Goal: Communication & Community: Answer question/provide support

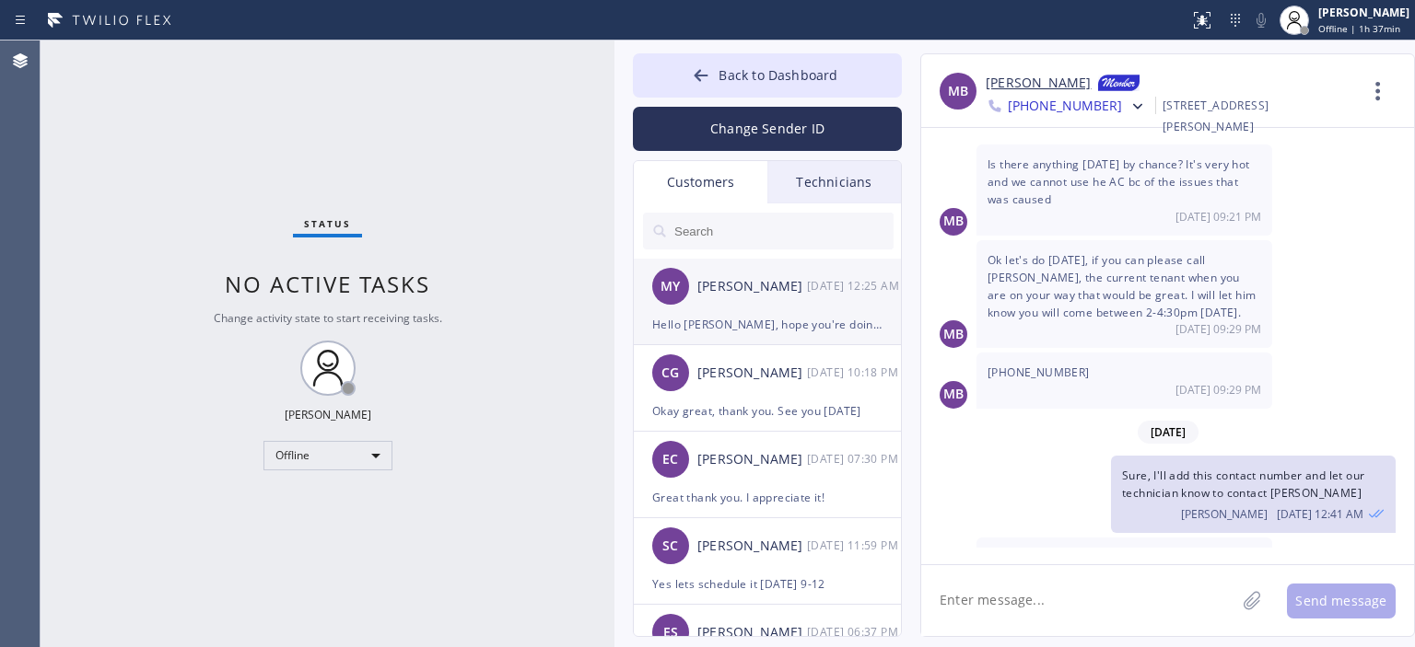
click at [774, 299] on div "MY [PERSON_NAME] [DATE] 12:25 AM" at bounding box center [768, 286] width 269 height 55
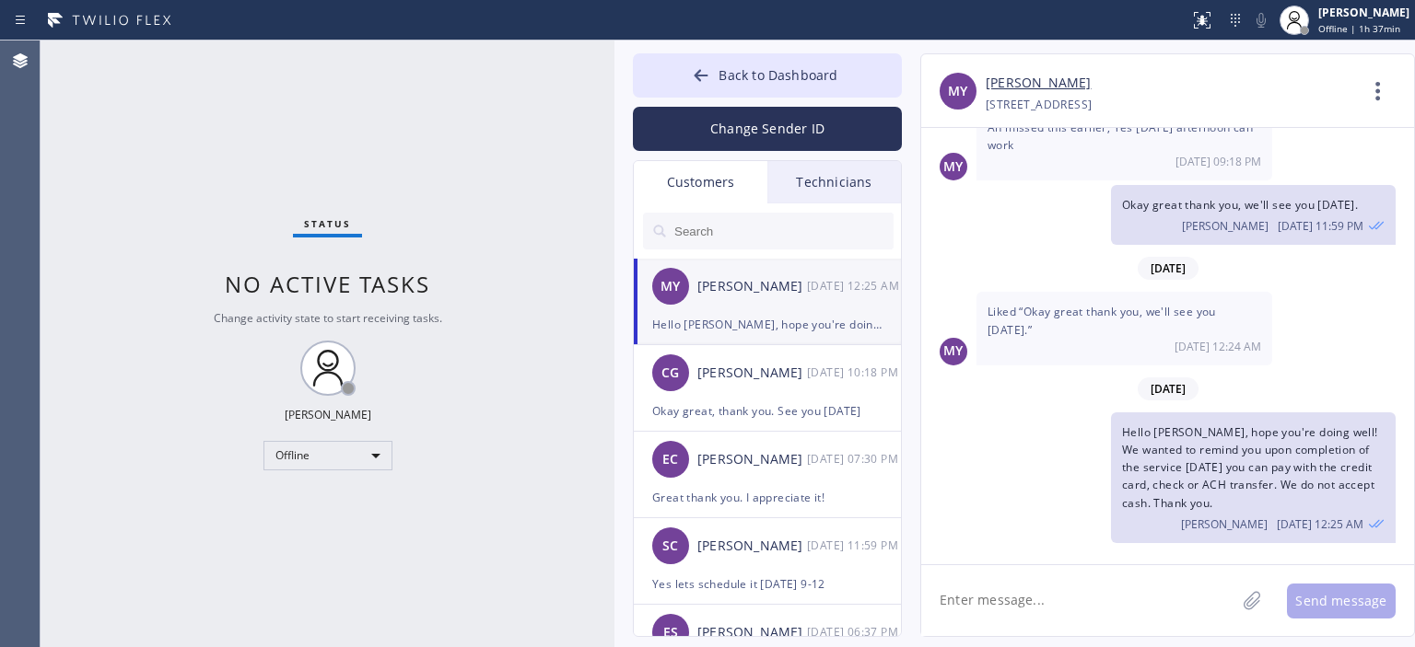
scroll to position [262, 0]
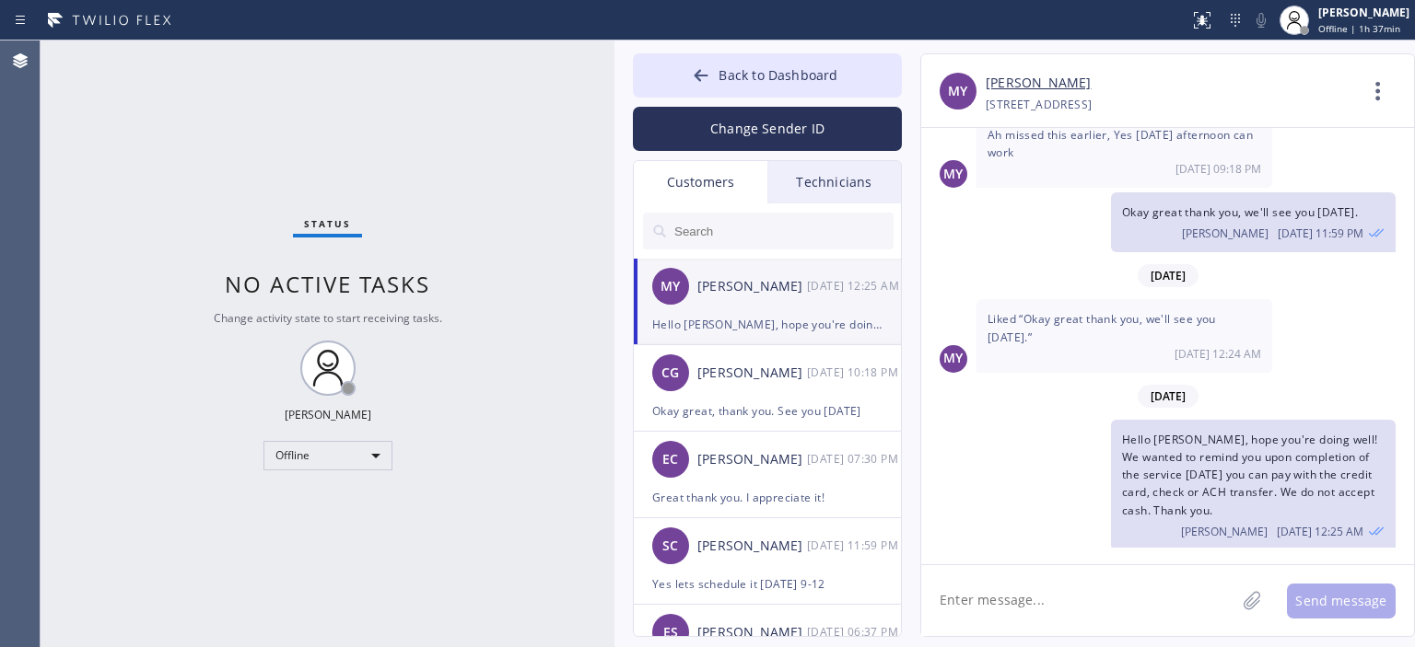
click at [744, 227] on input "text" at bounding box center [782, 231] width 221 height 37
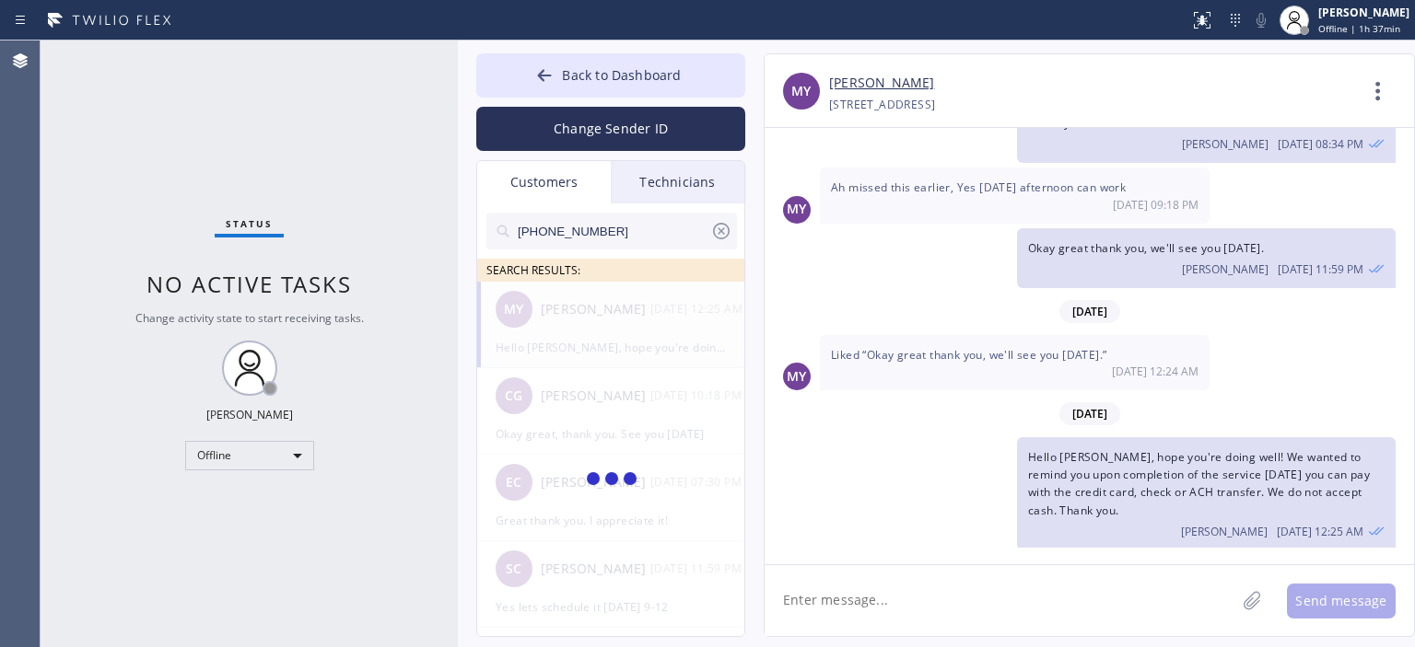
scroll to position [155, 0]
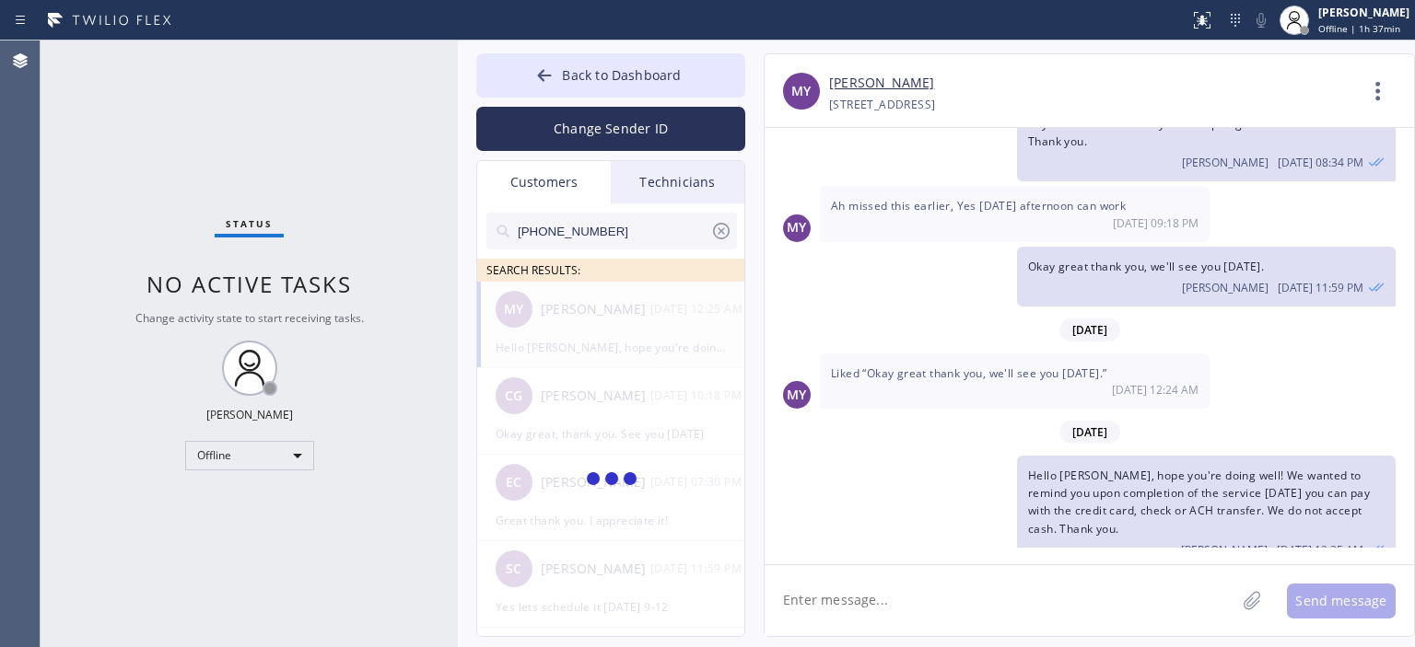
drag, startPoint x: 612, startPoint y: 135, endPoint x: 455, endPoint y: 157, distance: 158.0
click at [458, 157] on div at bounding box center [458, 344] width 0 height 607
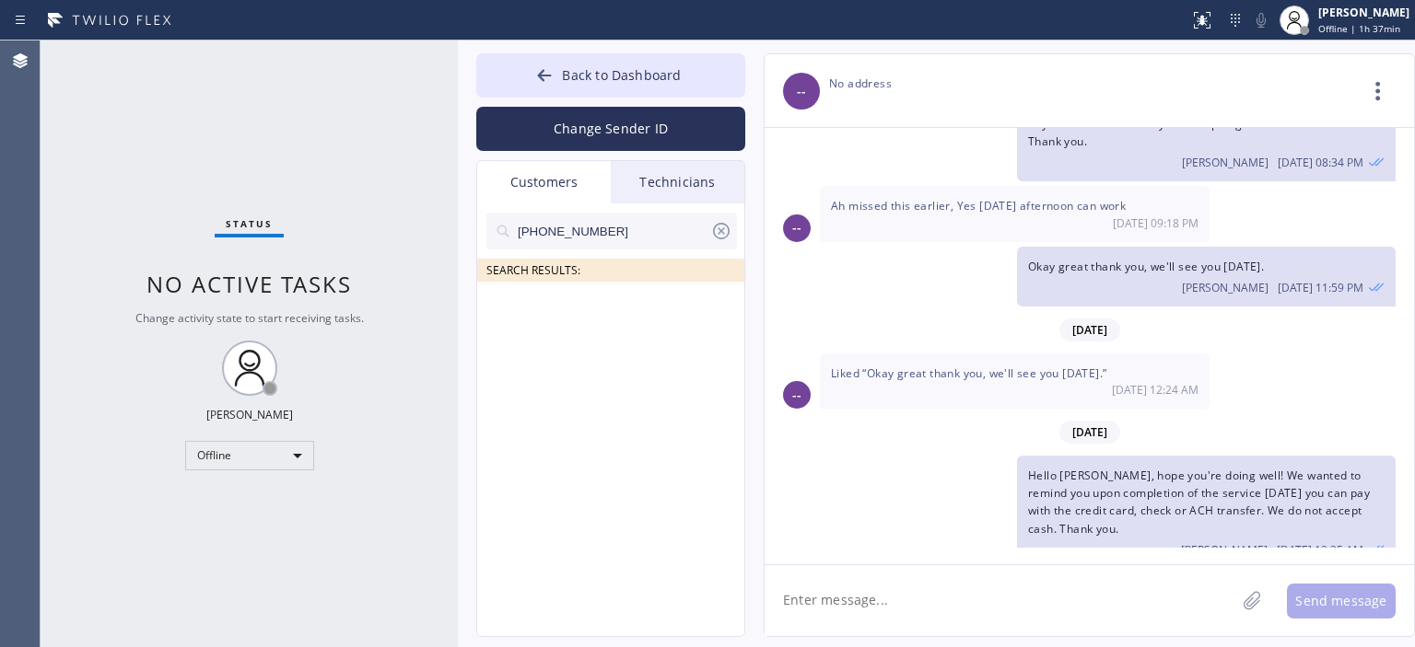
click at [634, 230] on input "[PHONE_NUMBER]" at bounding box center [613, 231] width 194 height 37
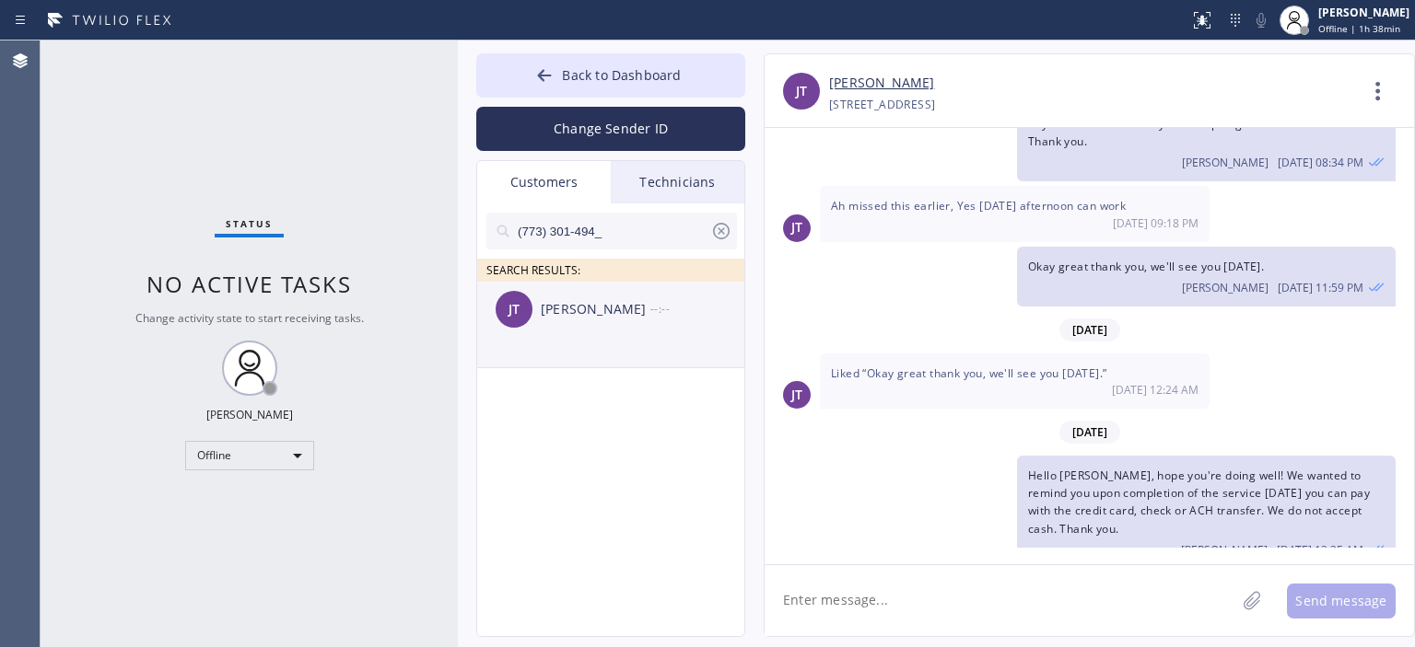
click at [615, 320] on div "[PERSON_NAME]" at bounding box center [596, 309] width 110 height 21
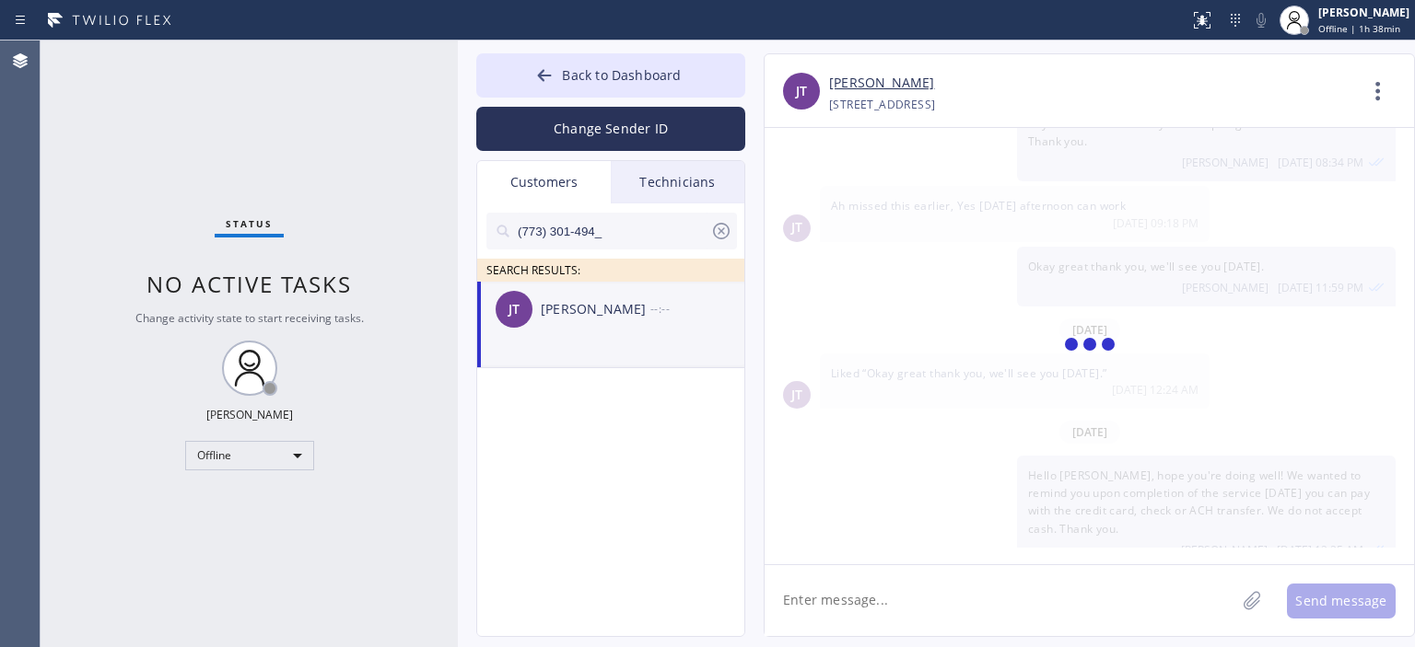
scroll to position [0, 0]
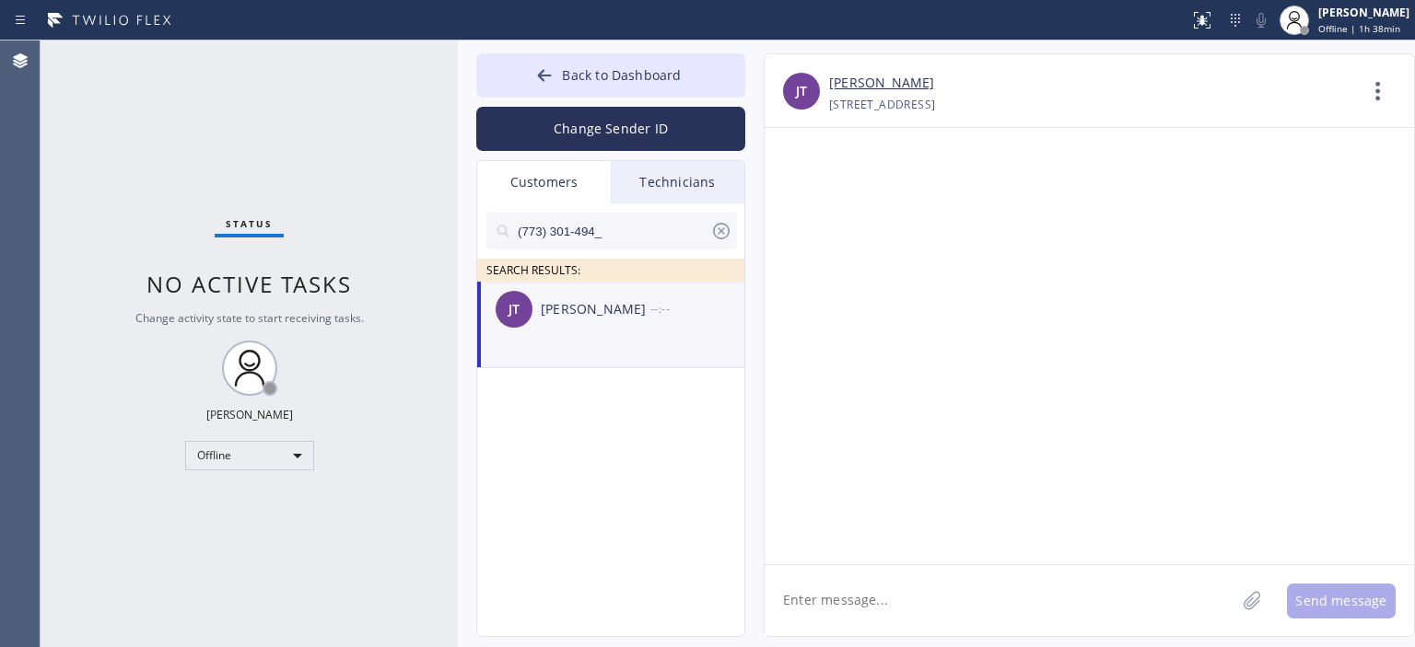
click at [880, 590] on textarea at bounding box center [999, 600] width 471 height 71
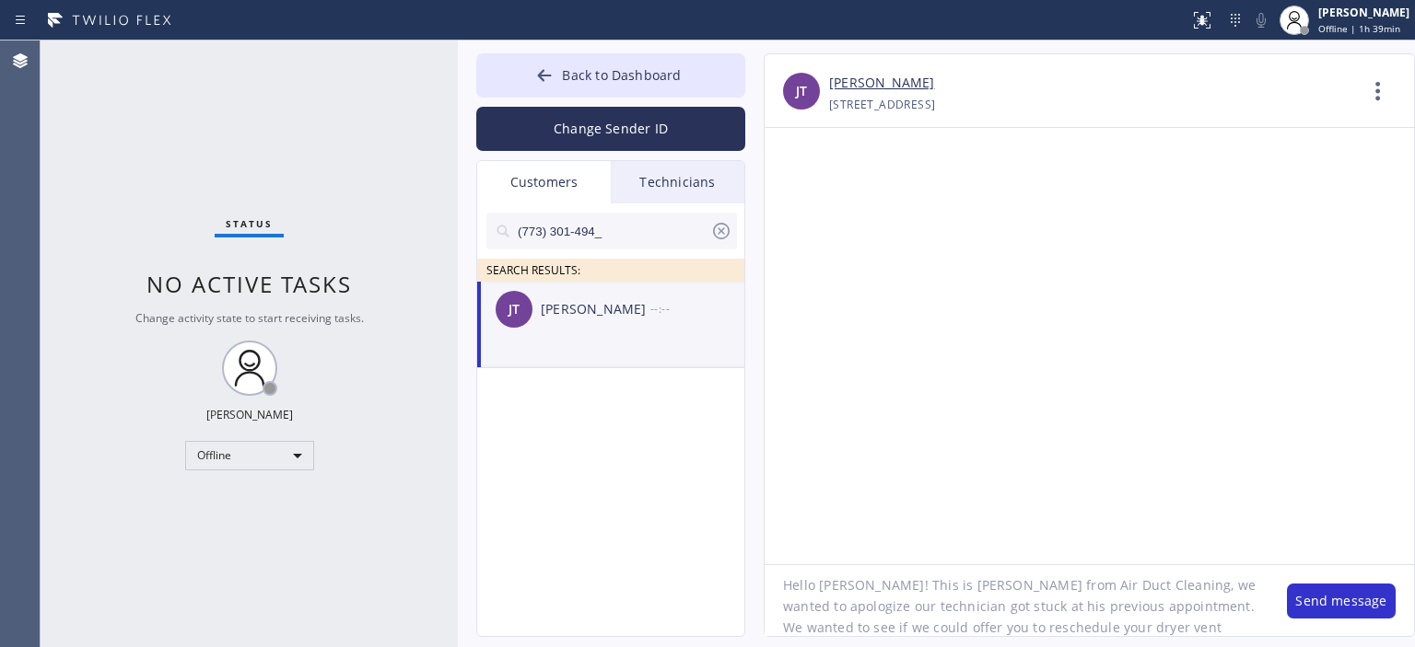
scroll to position [37, 0]
click at [880, 590] on textarea "Hello [PERSON_NAME]! This is [PERSON_NAME] from Air Duct Cleaning, we wanted to…" at bounding box center [1016, 600] width 504 height 71
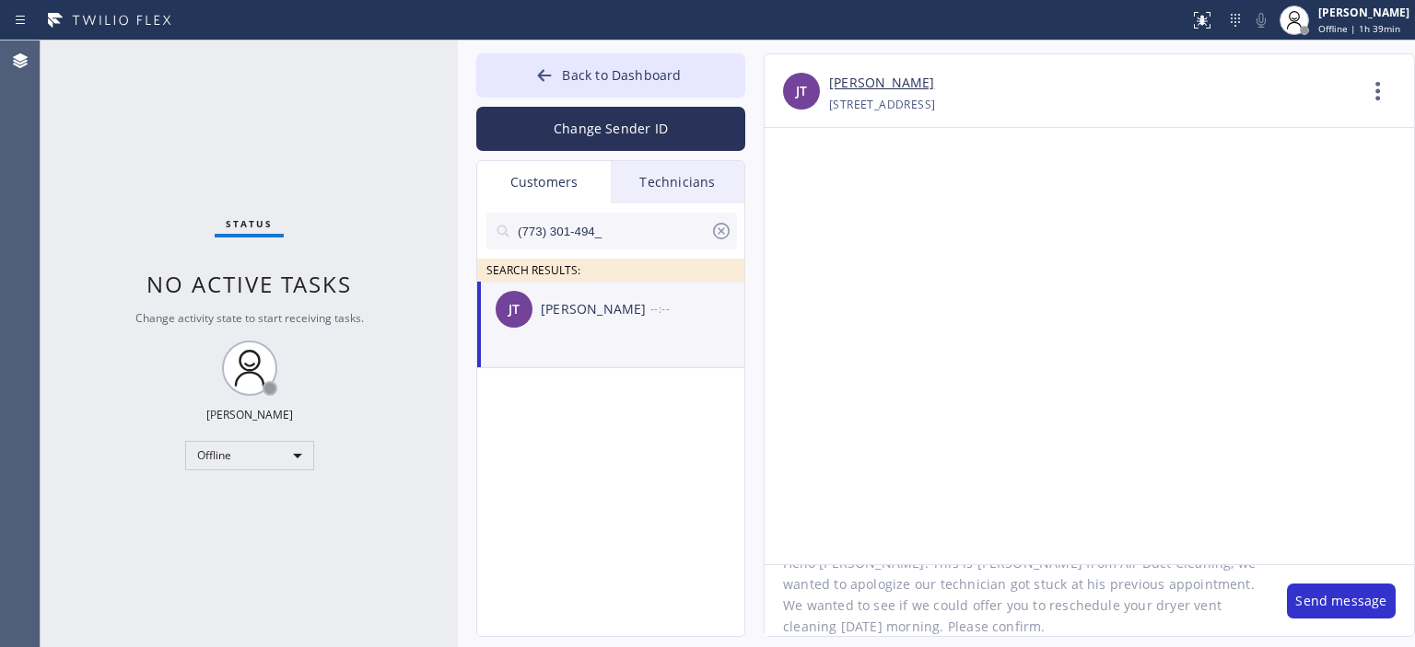
type textarea "Hello [PERSON_NAME]! This is [PERSON_NAME] from Air Duct Cleaning, we wanted to…"
click at [971, 592] on textarea "Hello [PERSON_NAME]! This is [PERSON_NAME] from Air Duct Cleaning, we wanted to…" at bounding box center [1016, 600] width 504 height 71
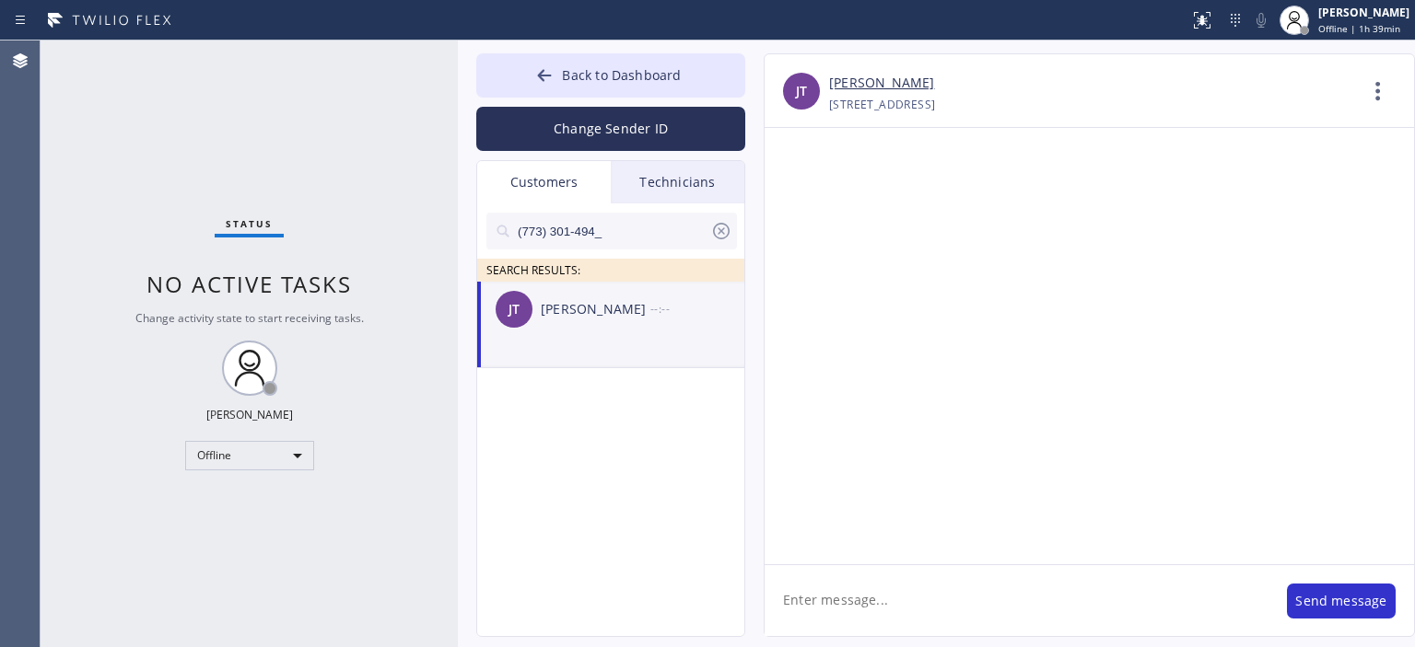
scroll to position [0, 0]
paste textarea "Hello [PERSON_NAME]! This is [PERSON_NAME] from Air Duct Cleaning, we wanted to…"
type textarea "Hello [PERSON_NAME]! This is [PERSON_NAME] from Air Duct Cleaning, we wanted to…"
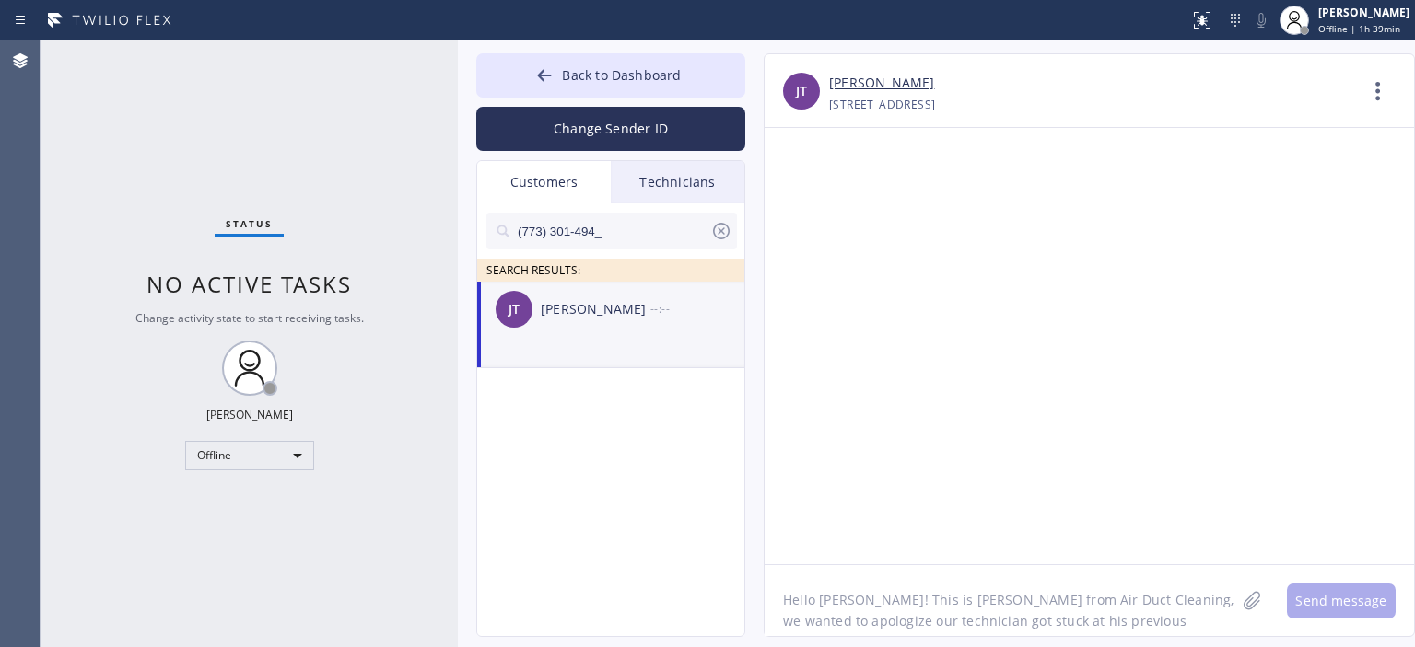
scroll to position [37, 0]
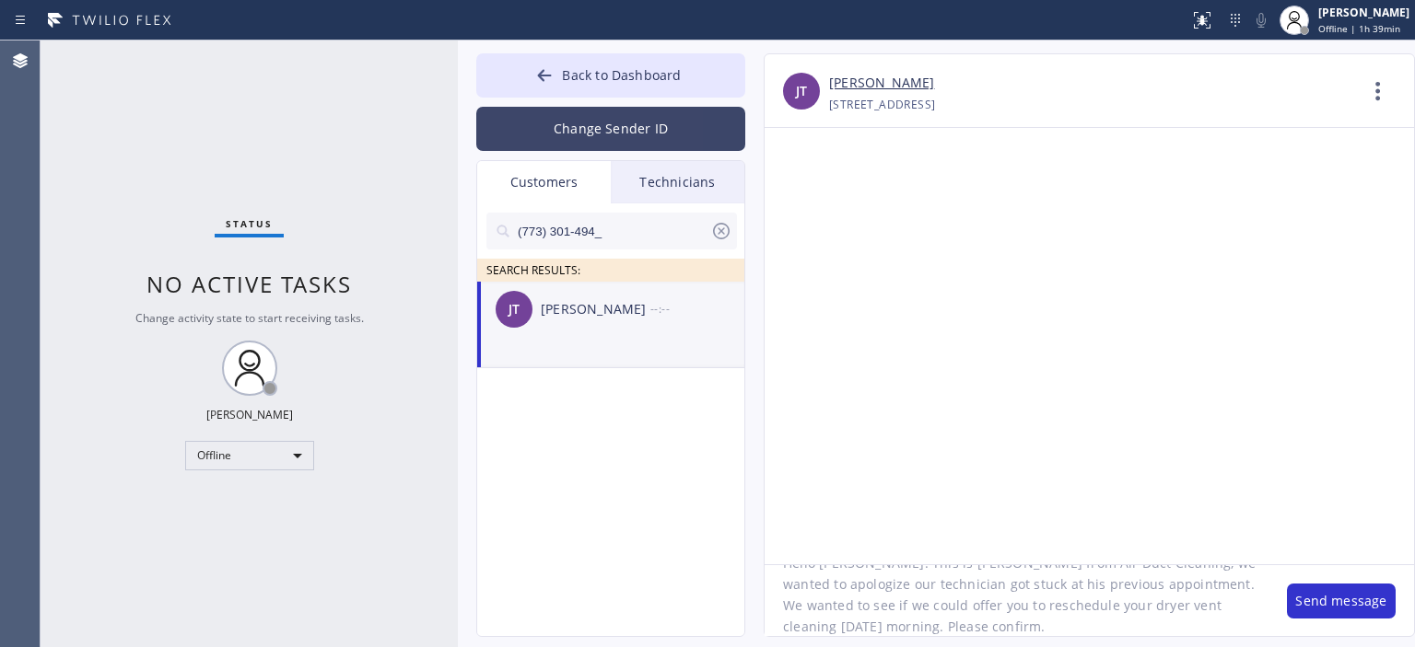
click at [615, 135] on button "Change Sender ID" at bounding box center [610, 129] width 269 height 44
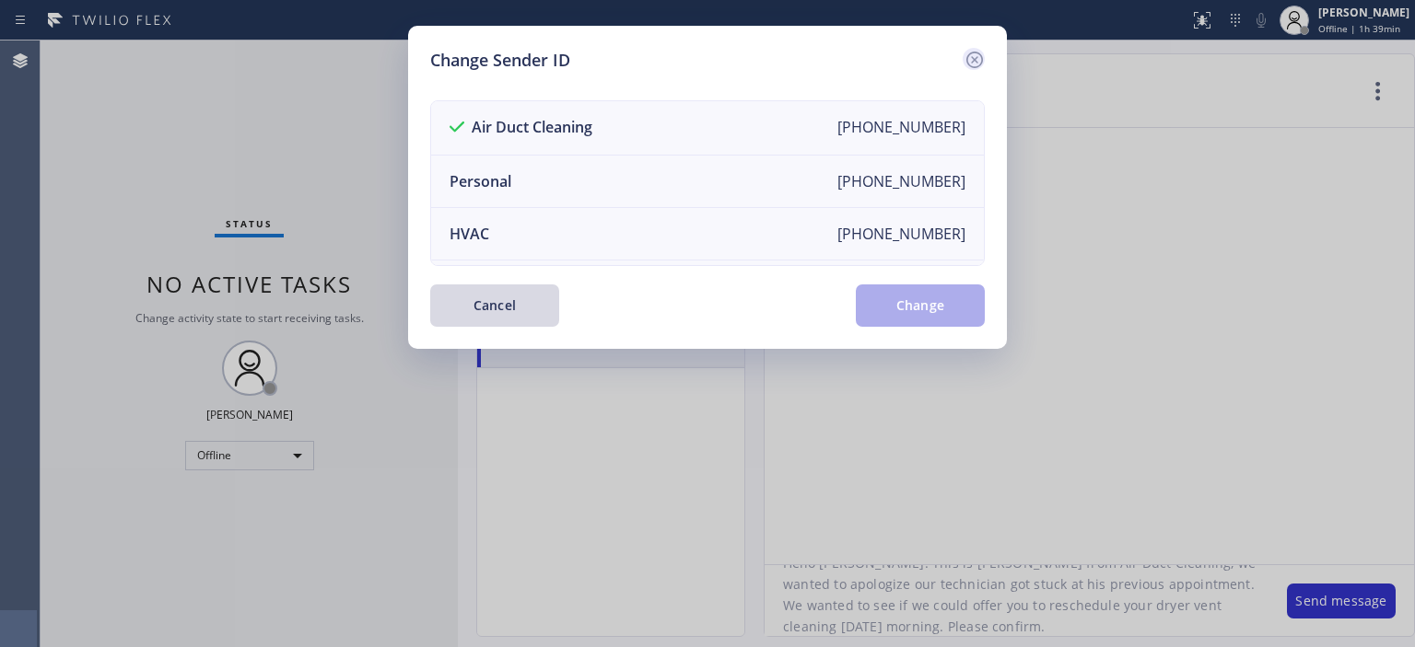
click at [974, 52] on icon at bounding box center [974, 60] width 17 height 17
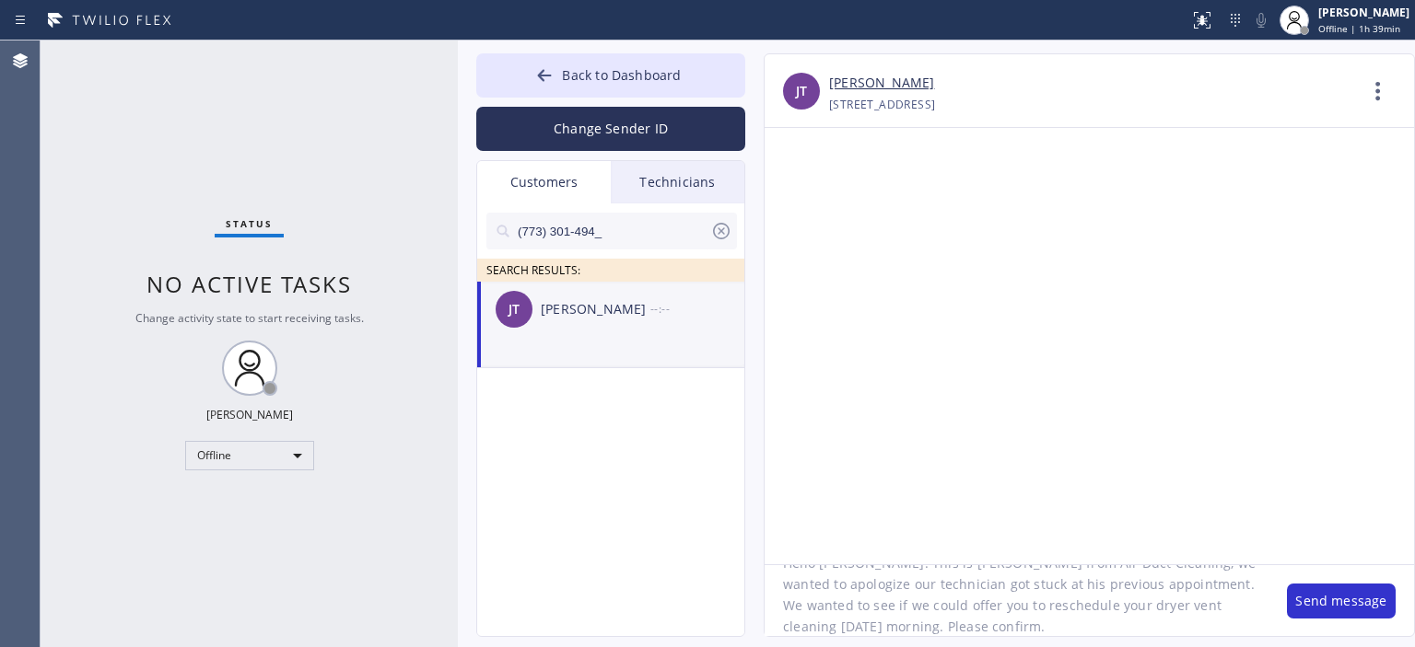
click at [1020, 629] on textarea "Hello [PERSON_NAME]! This is [PERSON_NAME] from Air Duct Cleaning, we wanted to…" at bounding box center [1016, 600] width 504 height 71
click at [607, 132] on button "Change Sender ID" at bounding box center [610, 129] width 269 height 44
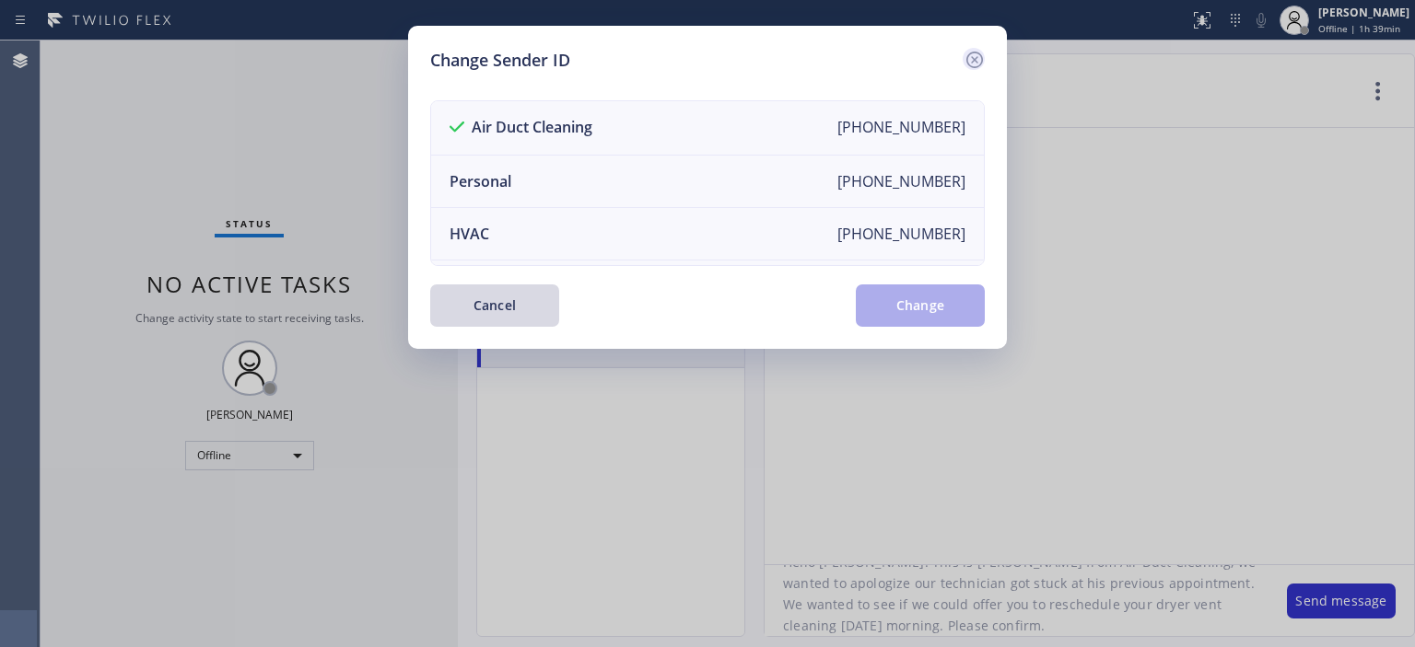
click at [975, 61] on icon at bounding box center [974, 60] width 17 height 17
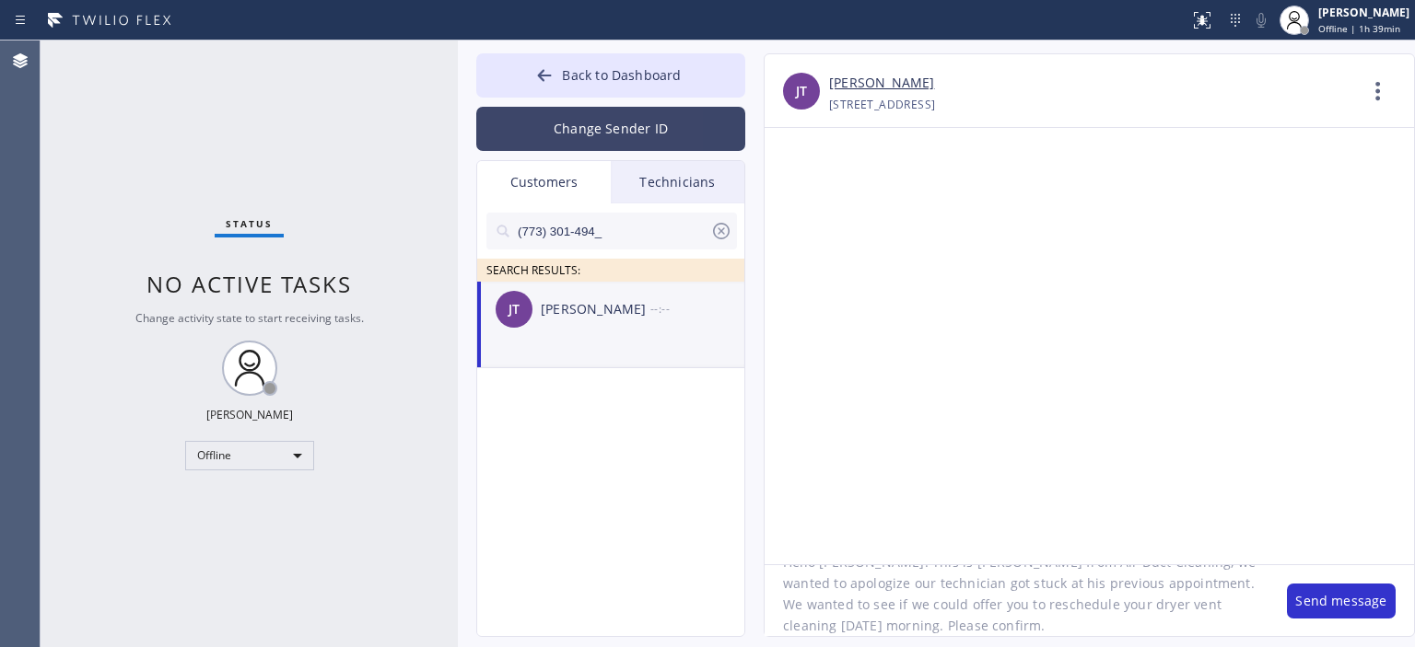
click at [663, 121] on button "Change Sender ID" at bounding box center [610, 129] width 269 height 44
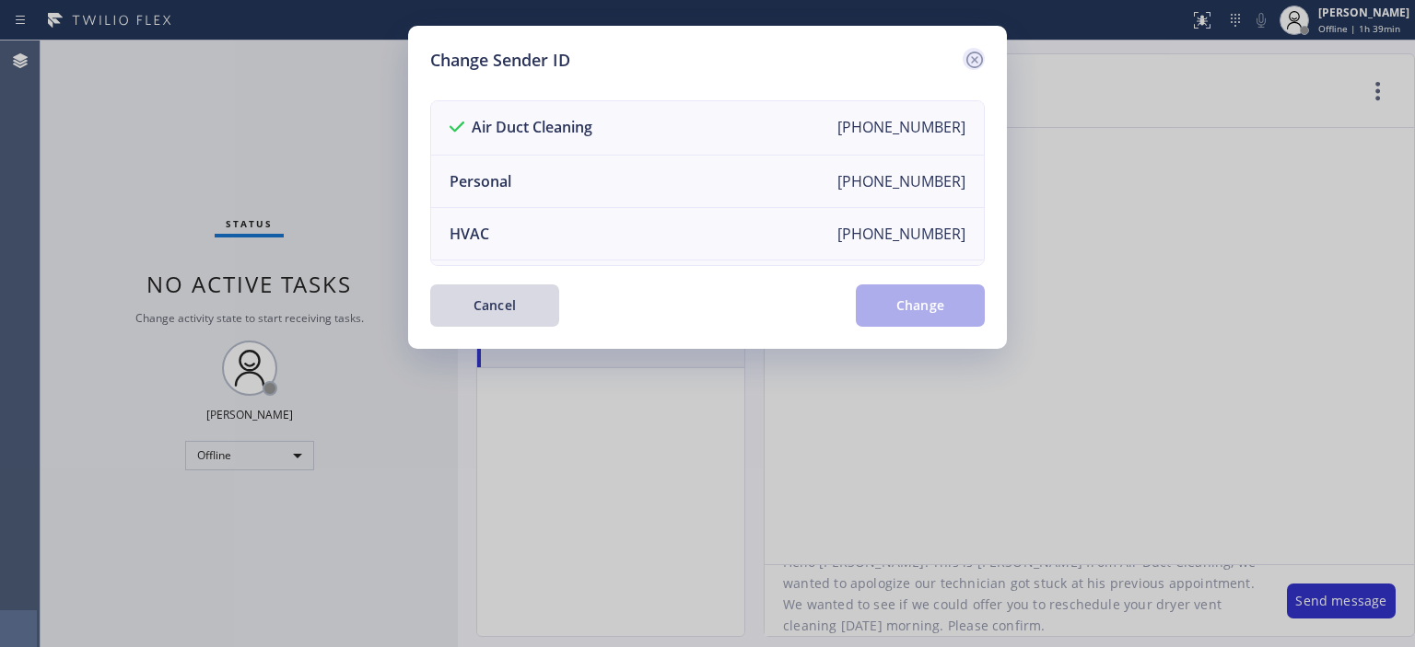
click at [971, 58] on icon at bounding box center [974, 60] width 22 height 22
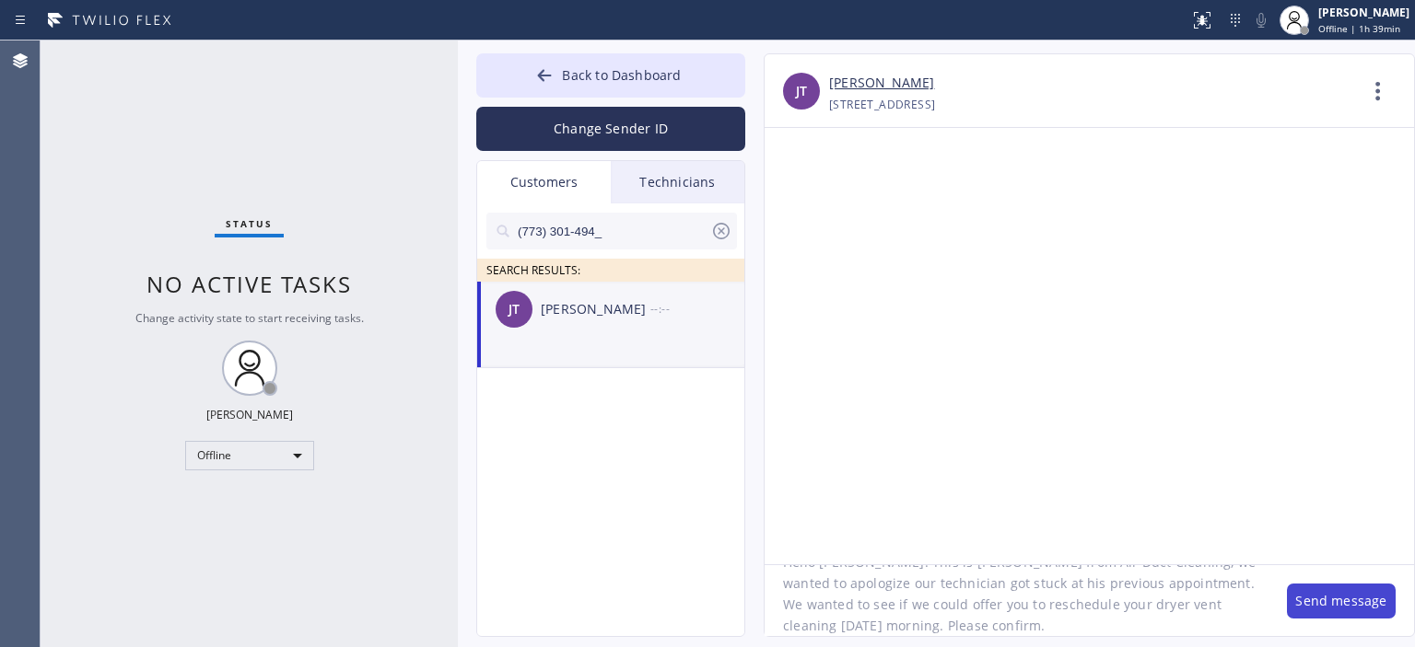
click at [1321, 599] on button "Send message" at bounding box center [1341, 601] width 109 height 35
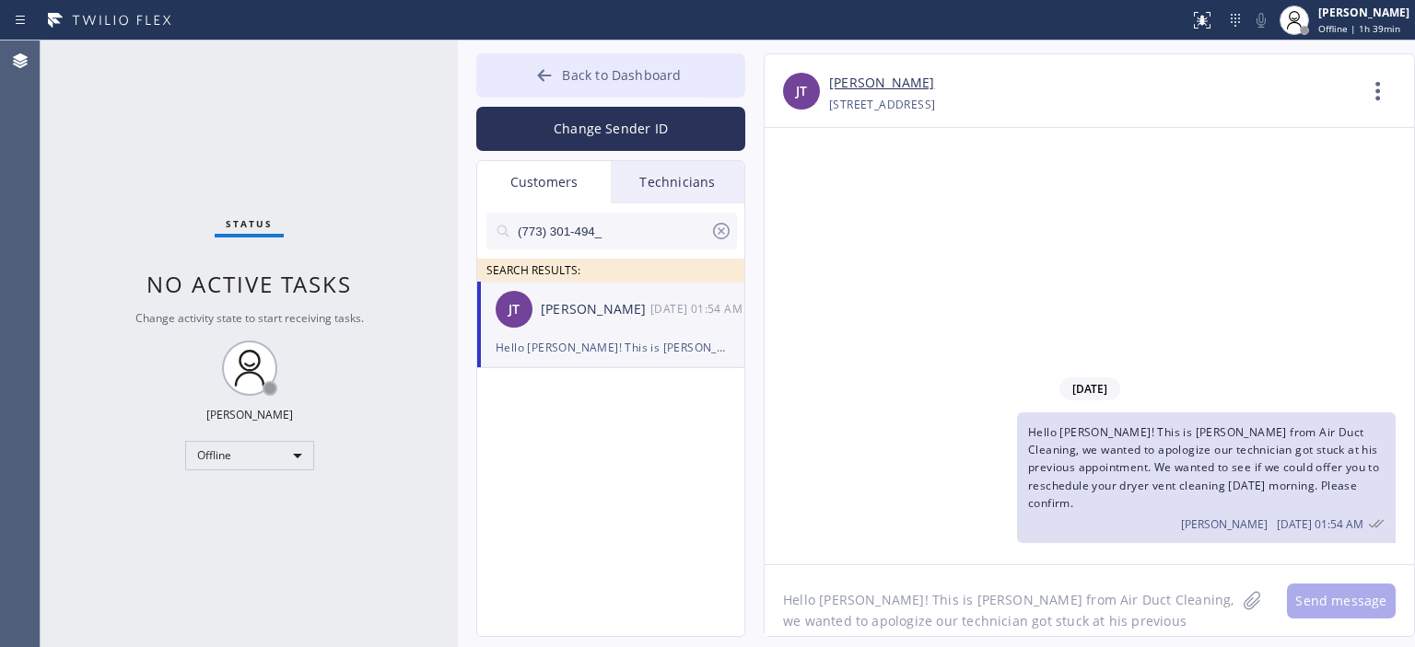
click at [525, 82] on button "Back to Dashboard" at bounding box center [610, 75] width 269 height 44
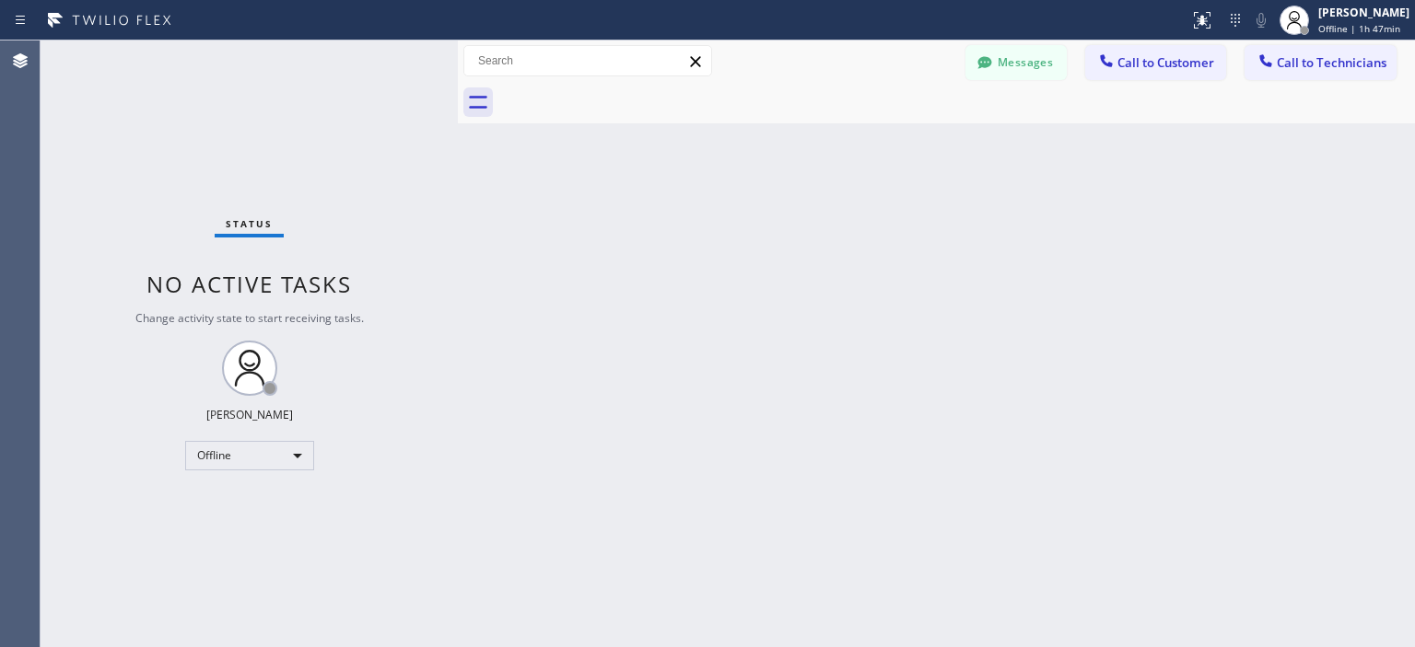
click at [71, 121] on div "Status No active tasks Change activity state to start receiving tasks. [PERSON_…" at bounding box center [249, 344] width 417 height 607
click at [1021, 76] on button "Messages" at bounding box center [1015, 62] width 101 height 35
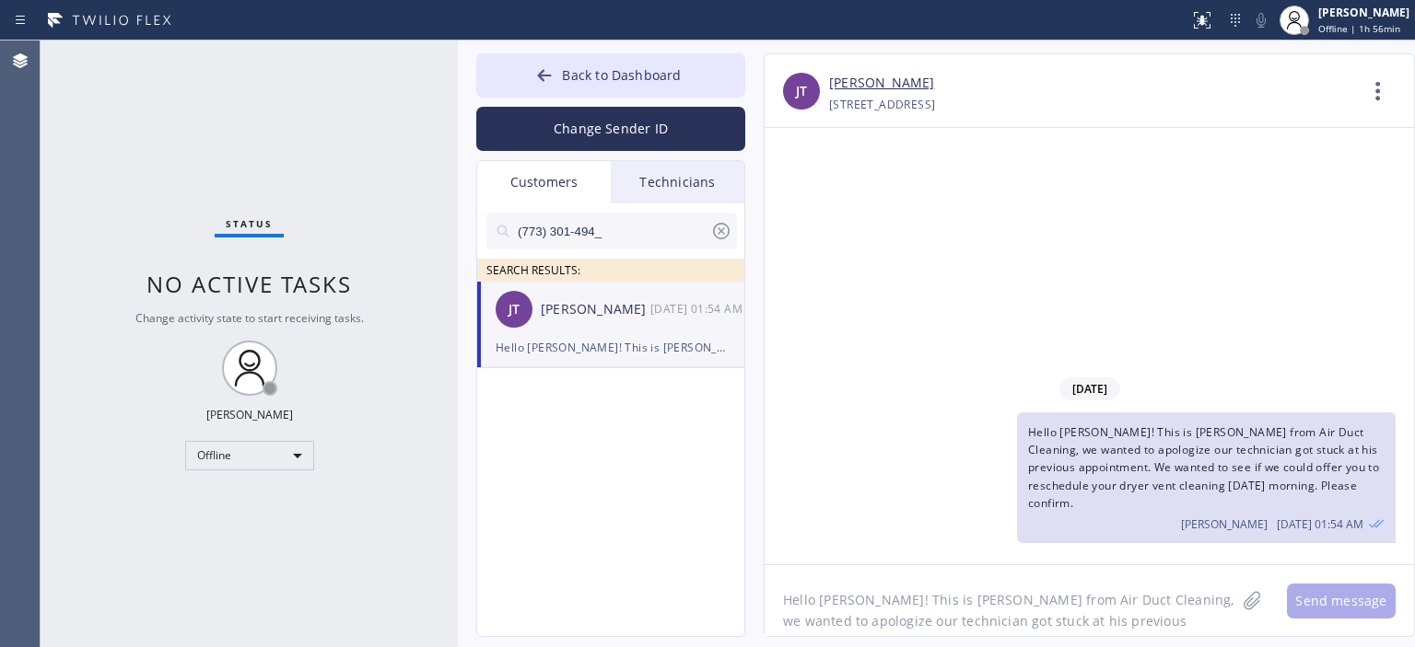
click at [734, 226] on div "(773) 301-494_" at bounding box center [611, 231] width 251 height 37
click at [725, 231] on icon at bounding box center [721, 231] width 22 height 22
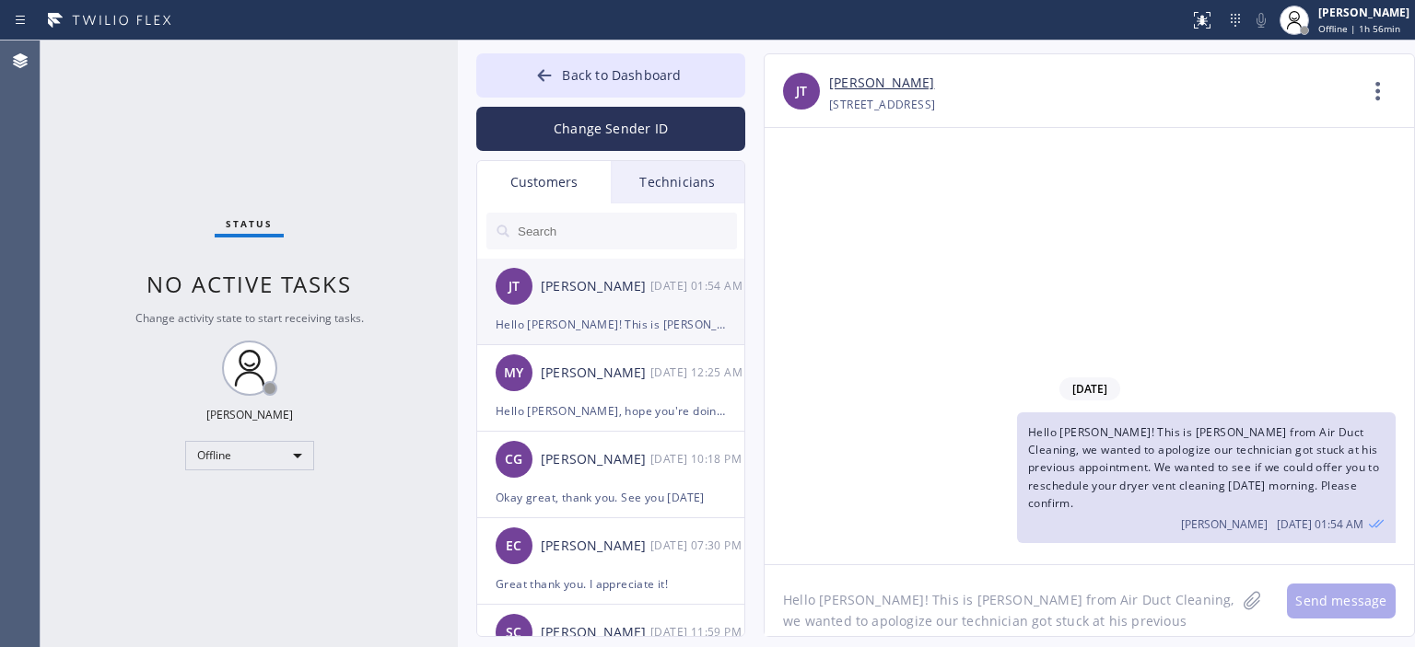
click at [658, 316] on div "Hello [PERSON_NAME]! This is [PERSON_NAME] from Air Duct Cleaning, we wanted to…" at bounding box center [610, 324] width 230 height 21
click at [649, 390] on div "MY [PERSON_NAME] [DATE] 12:25 AM" at bounding box center [611, 372] width 269 height 55
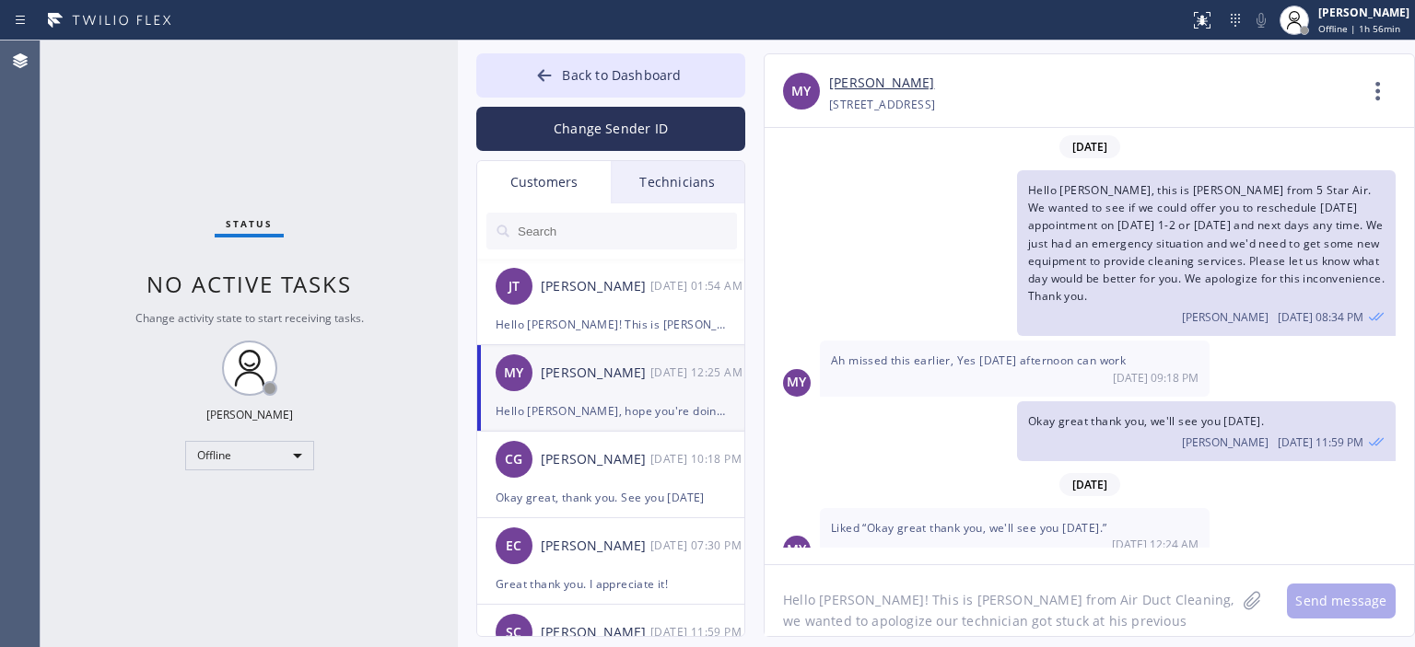
scroll to position [155, 0]
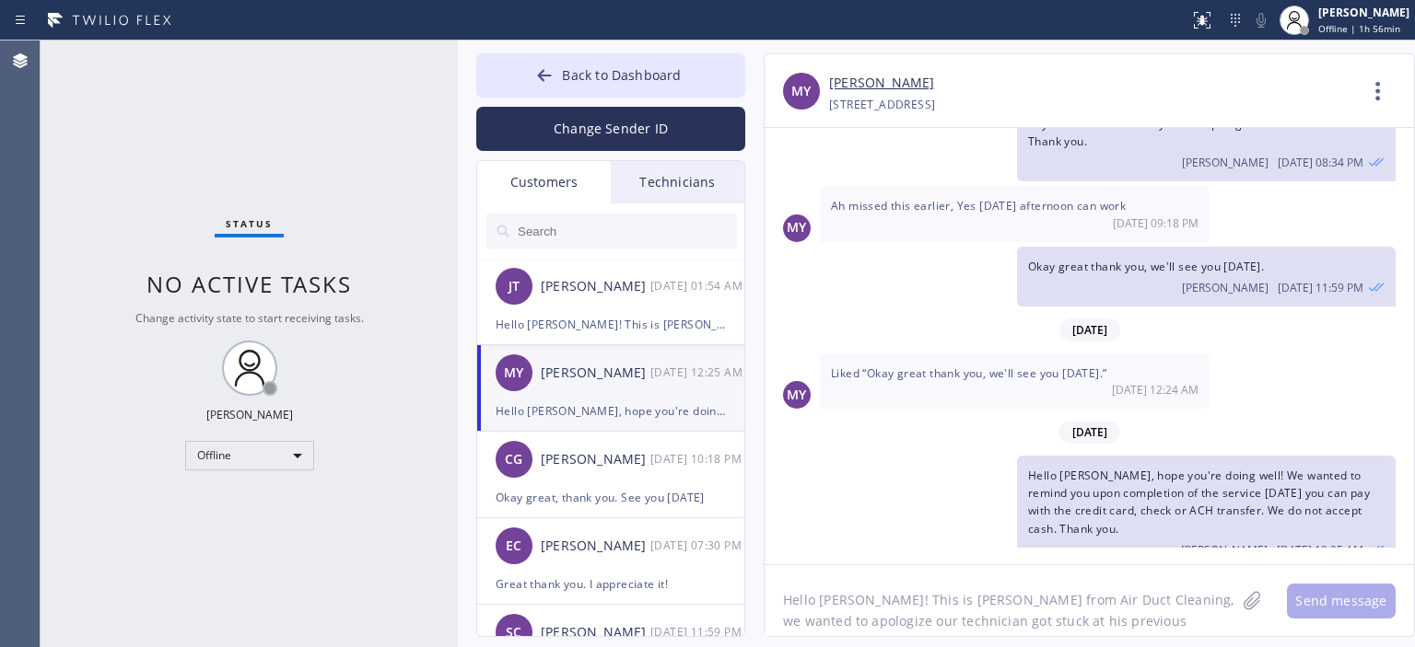
click at [563, 232] on input "text" at bounding box center [626, 231] width 221 height 37
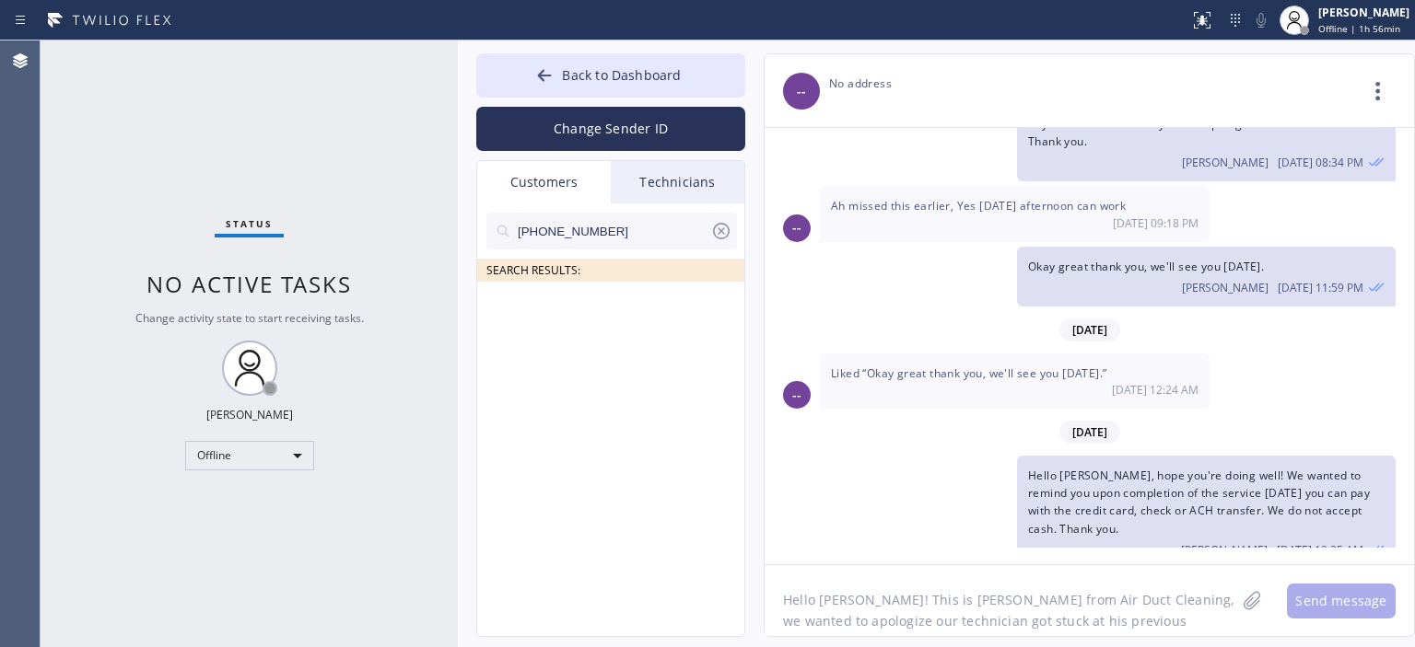
click at [614, 237] on input "[PHONE_NUMBER]" at bounding box center [613, 231] width 194 height 37
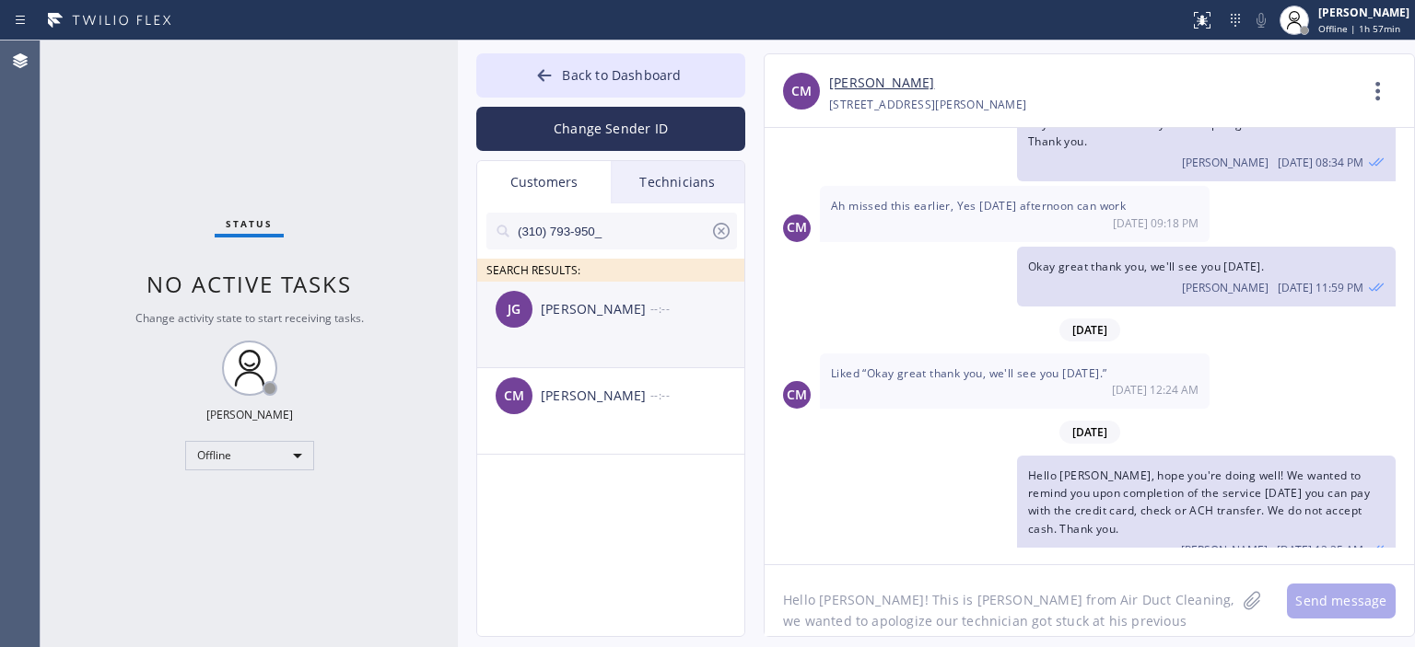
click at [655, 368] on li "[PERSON_NAME] --:--" at bounding box center [611, 411] width 269 height 87
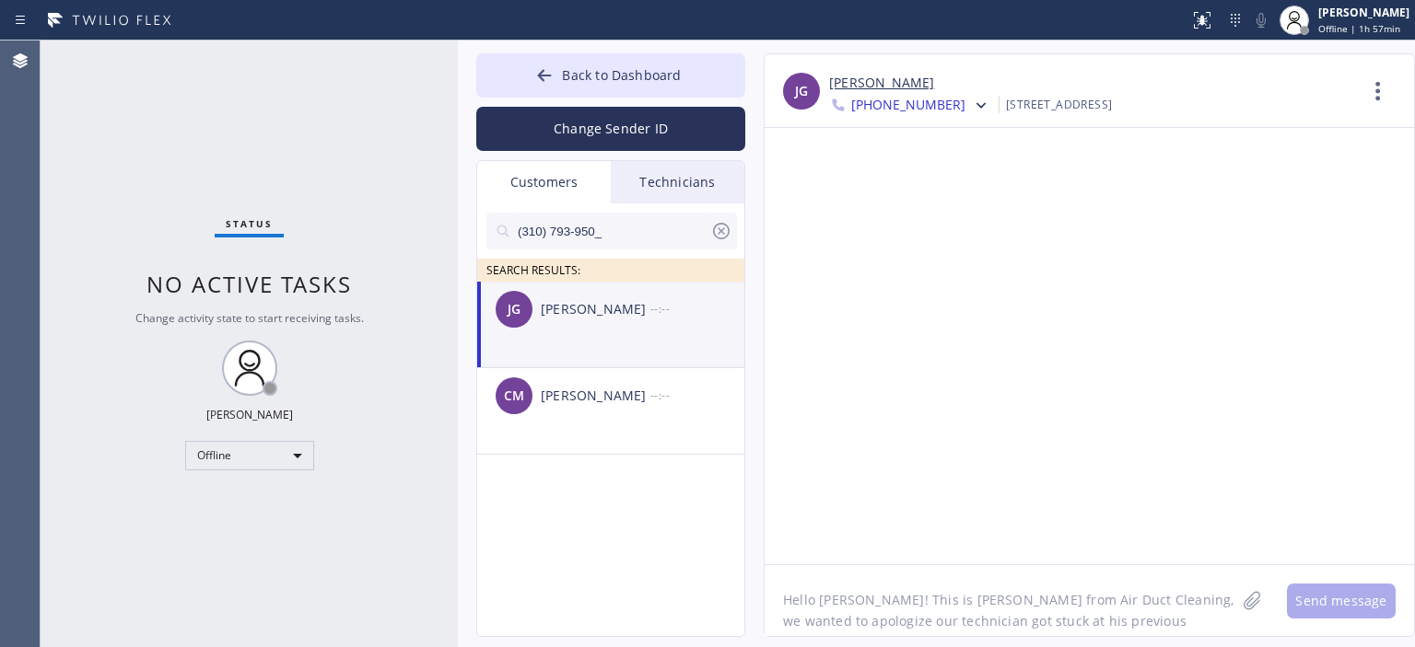
scroll to position [0, 0]
click at [934, 102] on span "[PHONE_NUMBER]" at bounding box center [908, 107] width 114 height 22
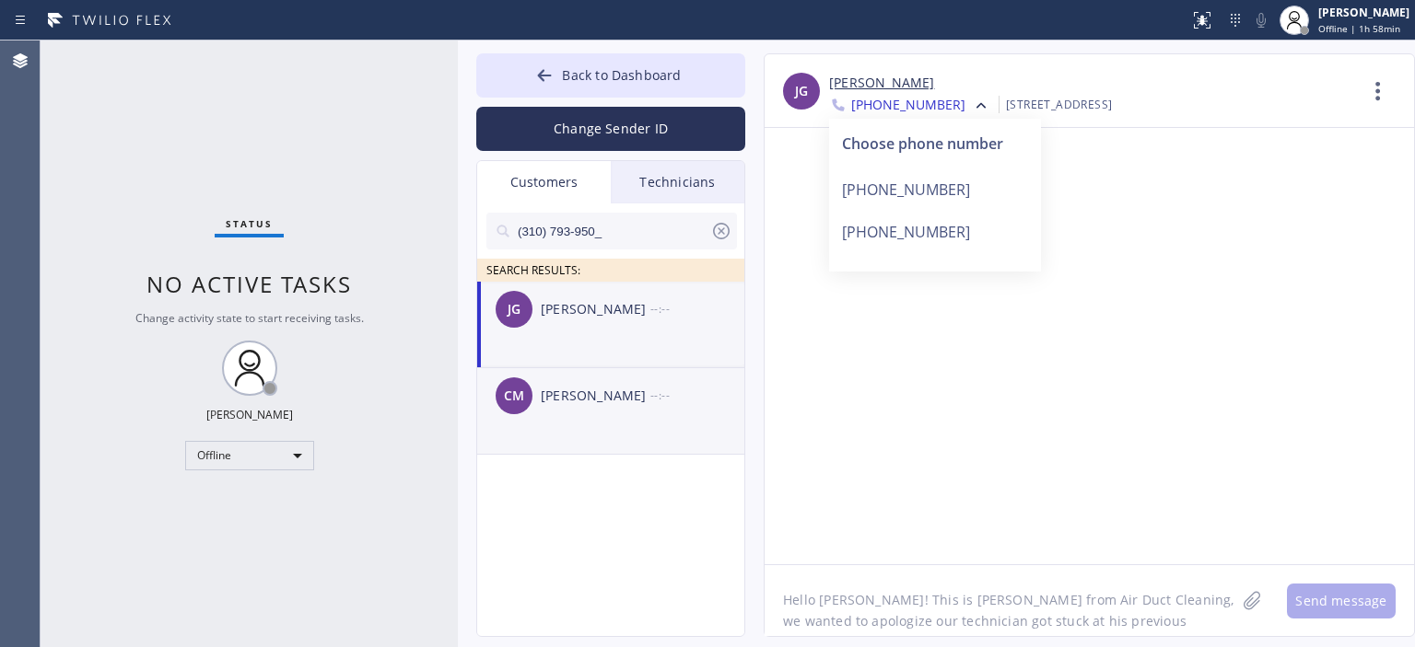
click at [647, 412] on div "CM [PERSON_NAME] --:--" at bounding box center [611, 395] width 269 height 55
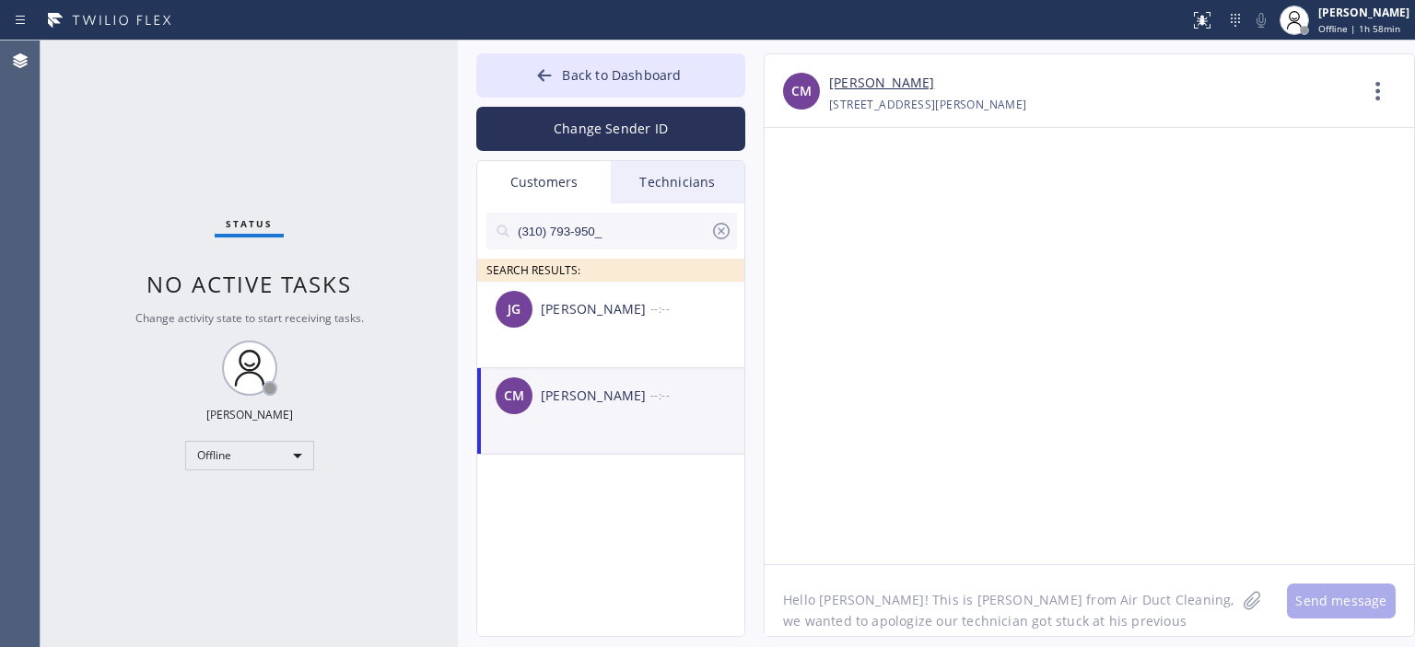
click at [919, 586] on textarea "Hello [PERSON_NAME]! This is [PERSON_NAME] from Air Duct Cleaning, we wanted to…" at bounding box center [999, 600] width 471 height 71
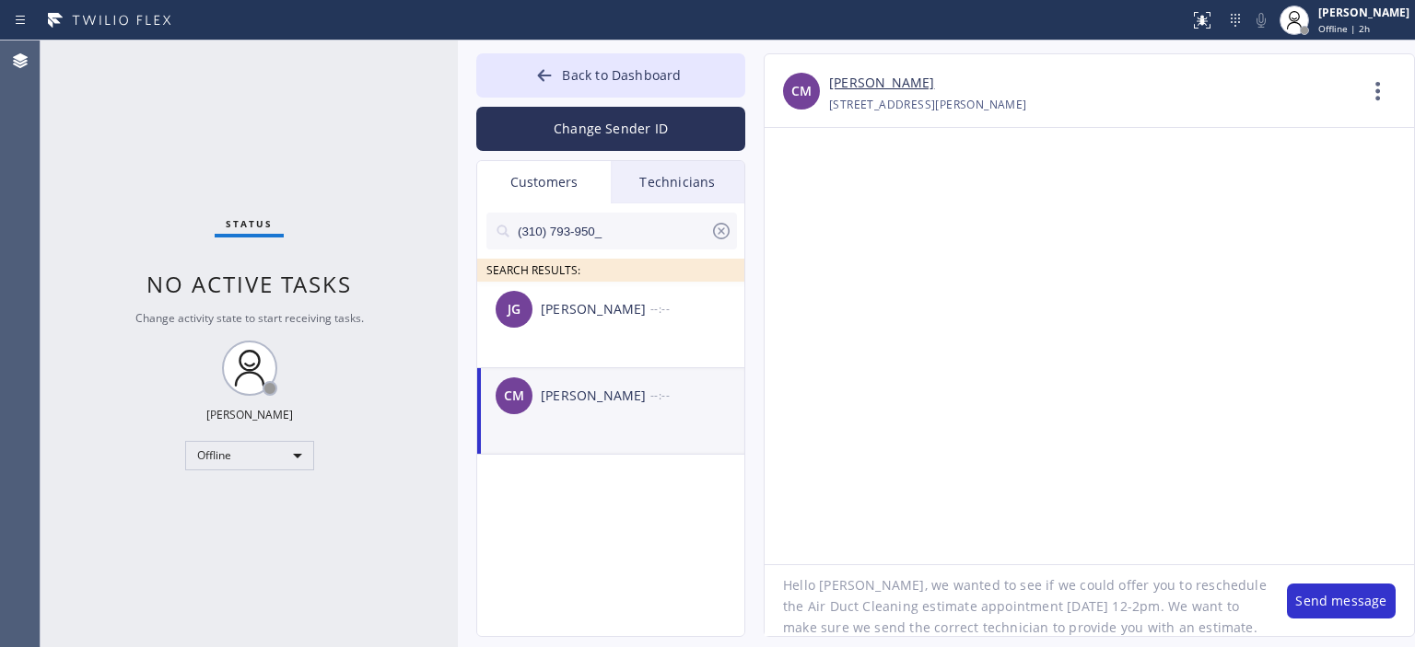
scroll to position [37, 0]
click at [919, 586] on textarea "Hello [PERSON_NAME], we wanted to see if we could offer you to reschedule the A…" at bounding box center [1016, 600] width 504 height 71
type textarea "Hello [PERSON_NAME], we wanted to see if we could offer you to reschedule the A…"
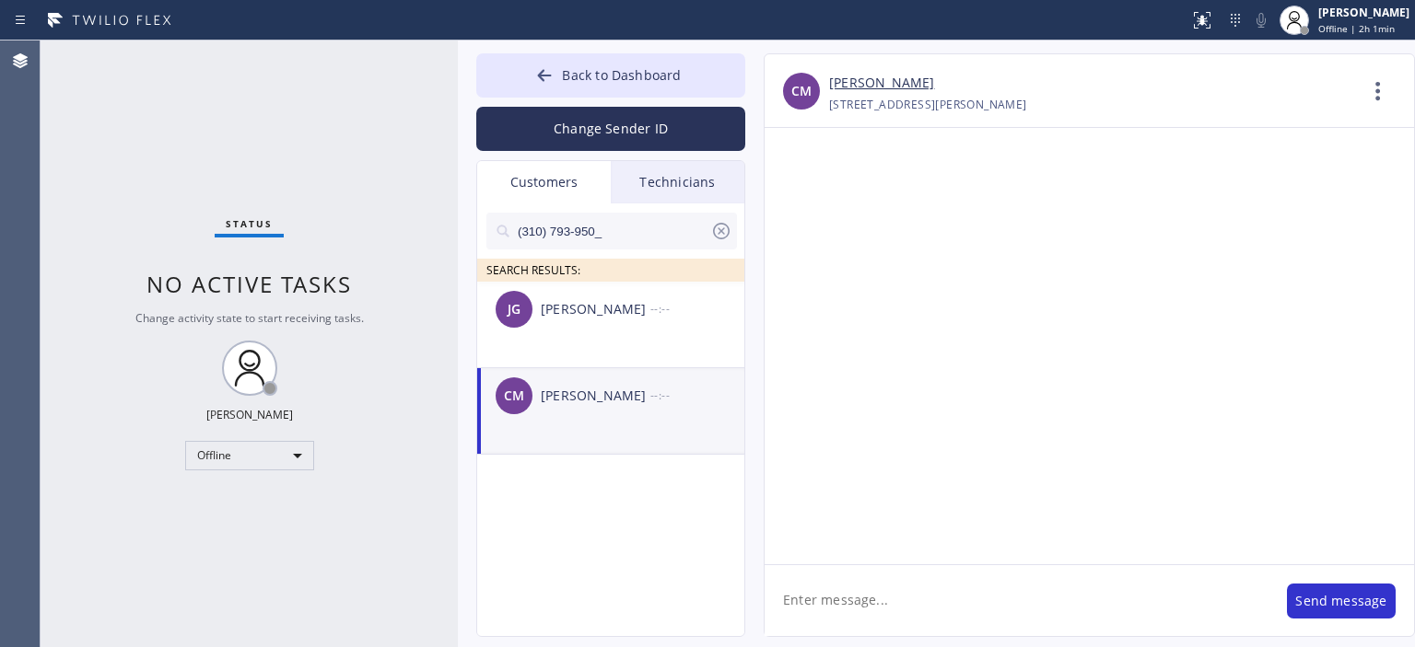
scroll to position [0, 0]
click at [859, 589] on textarea at bounding box center [999, 600] width 471 height 71
paste textarea "Hello [PERSON_NAME], we wanted to see if we could offer you to reschedule the A…"
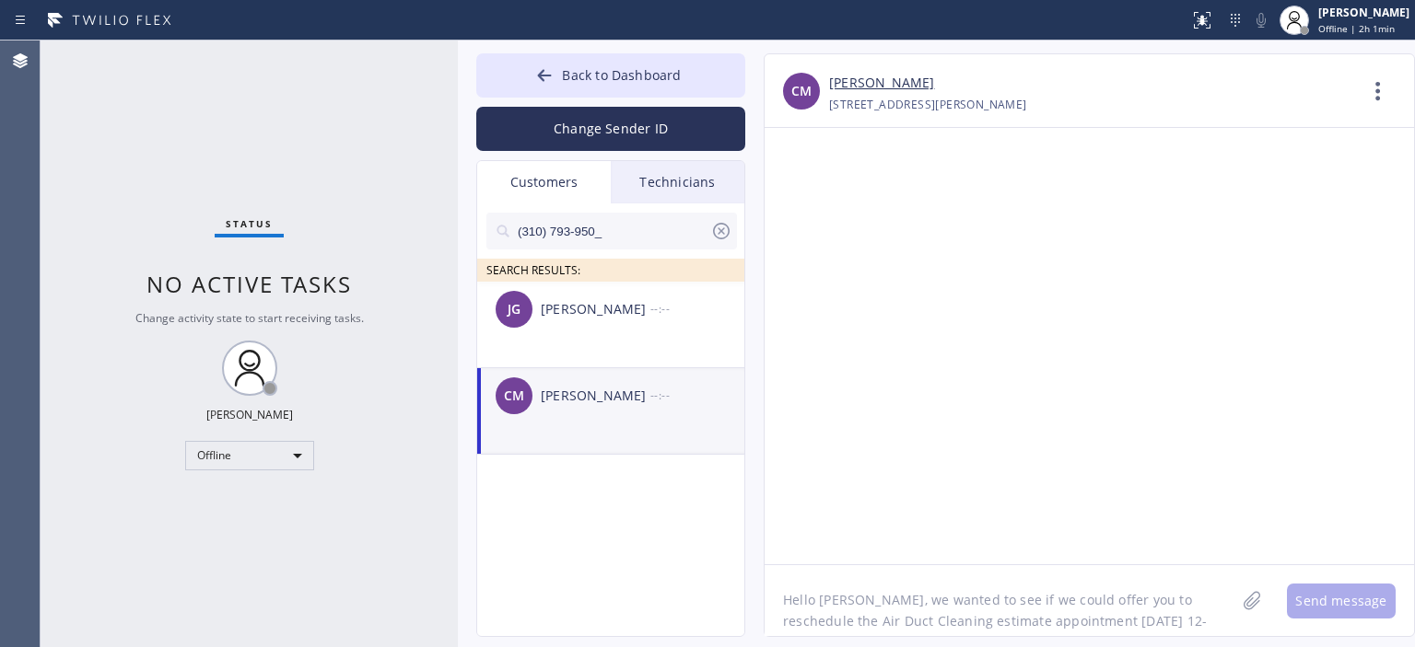
scroll to position [37, 0]
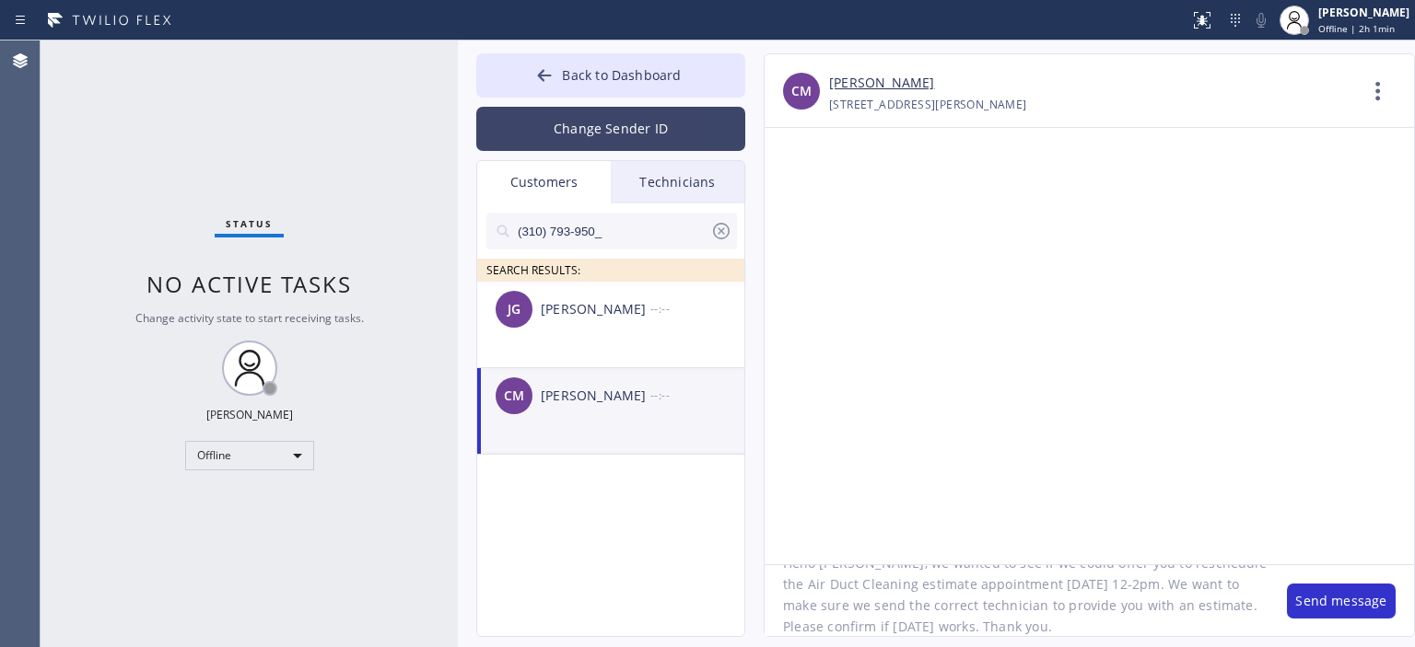
type textarea "Hello [PERSON_NAME], we wanted to see if we could offer you to reschedule the A…"
click at [654, 124] on button "Change Sender ID" at bounding box center [610, 129] width 269 height 44
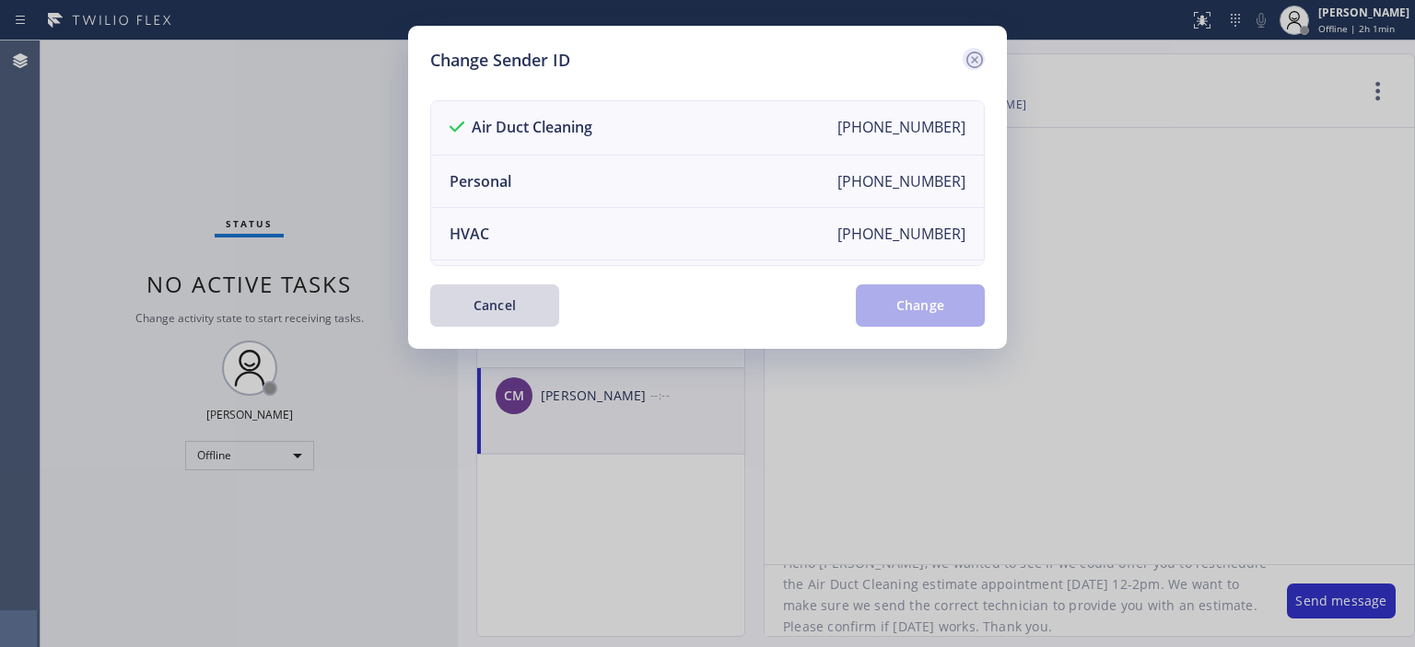
click at [967, 52] on icon at bounding box center [974, 60] width 22 height 22
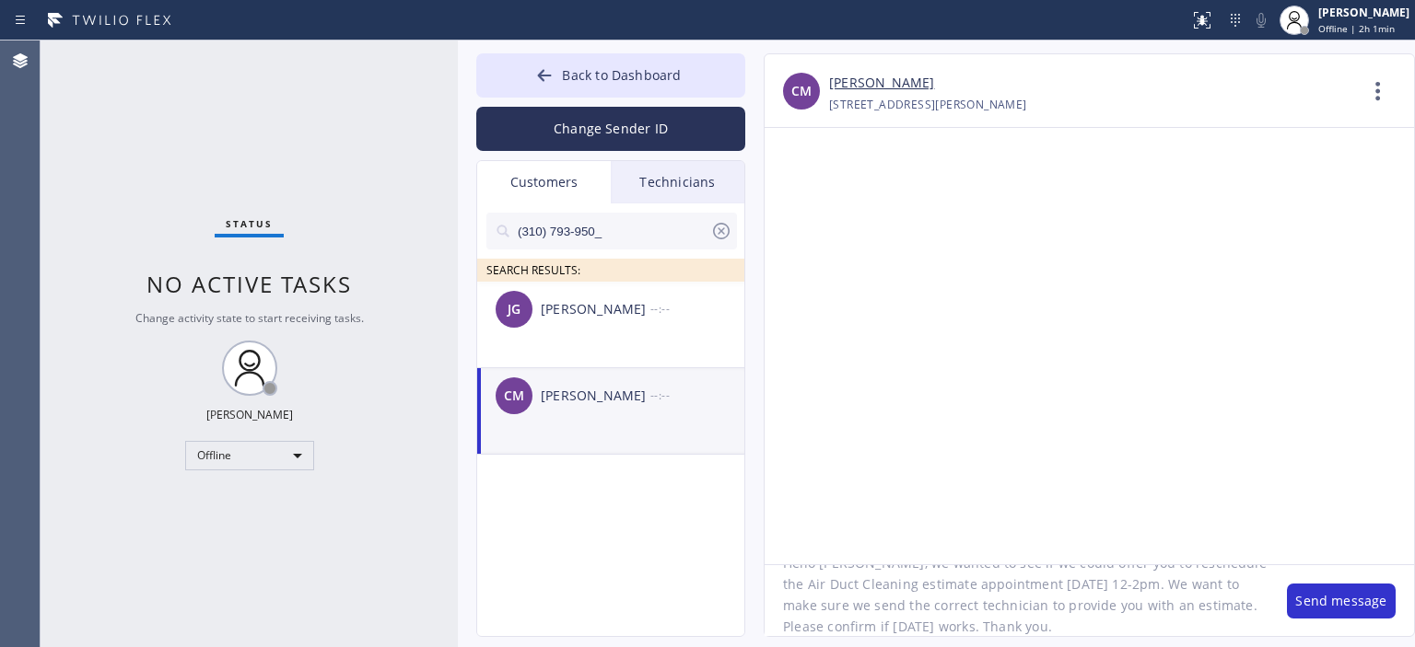
click at [1103, 614] on textarea "Hello [PERSON_NAME], we wanted to see if we could offer you to reschedule the A…" at bounding box center [1016, 600] width 504 height 71
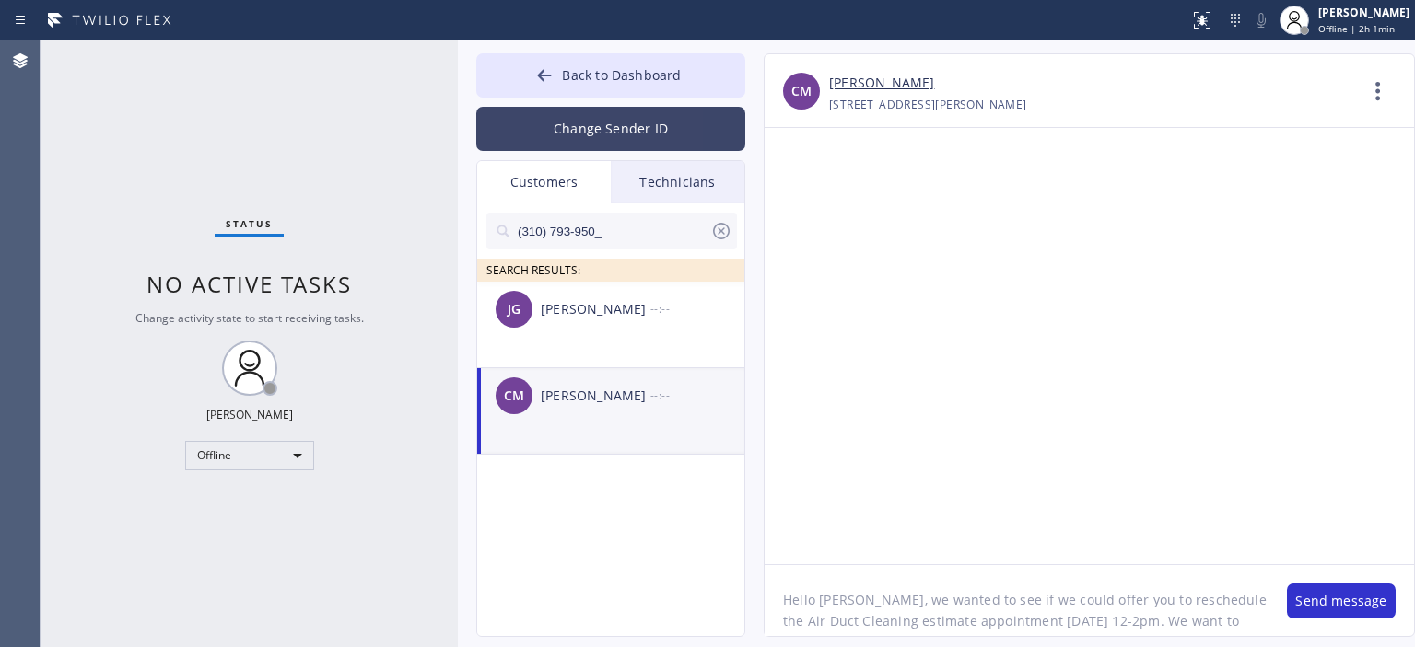
click at [599, 113] on button "Change Sender ID" at bounding box center [610, 129] width 269 height 44
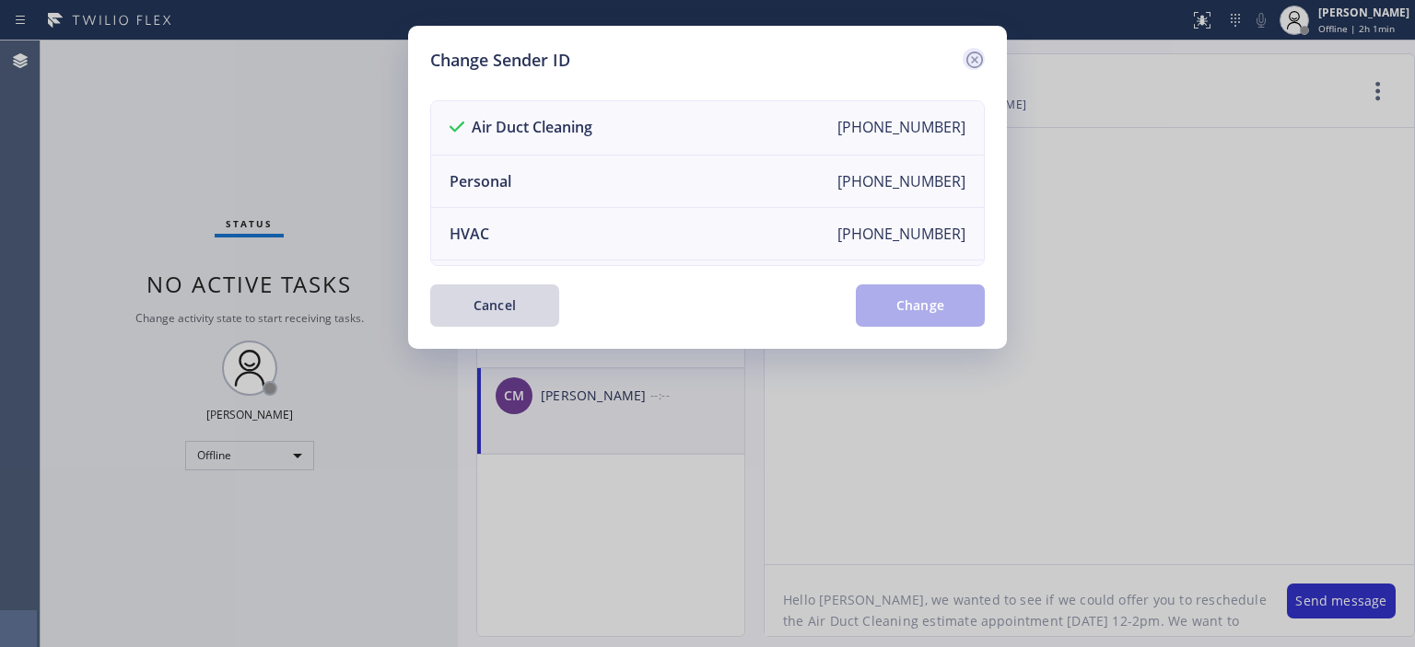
click at [972, 58] on icon at bounding box center [974, 60] width 17 height 17
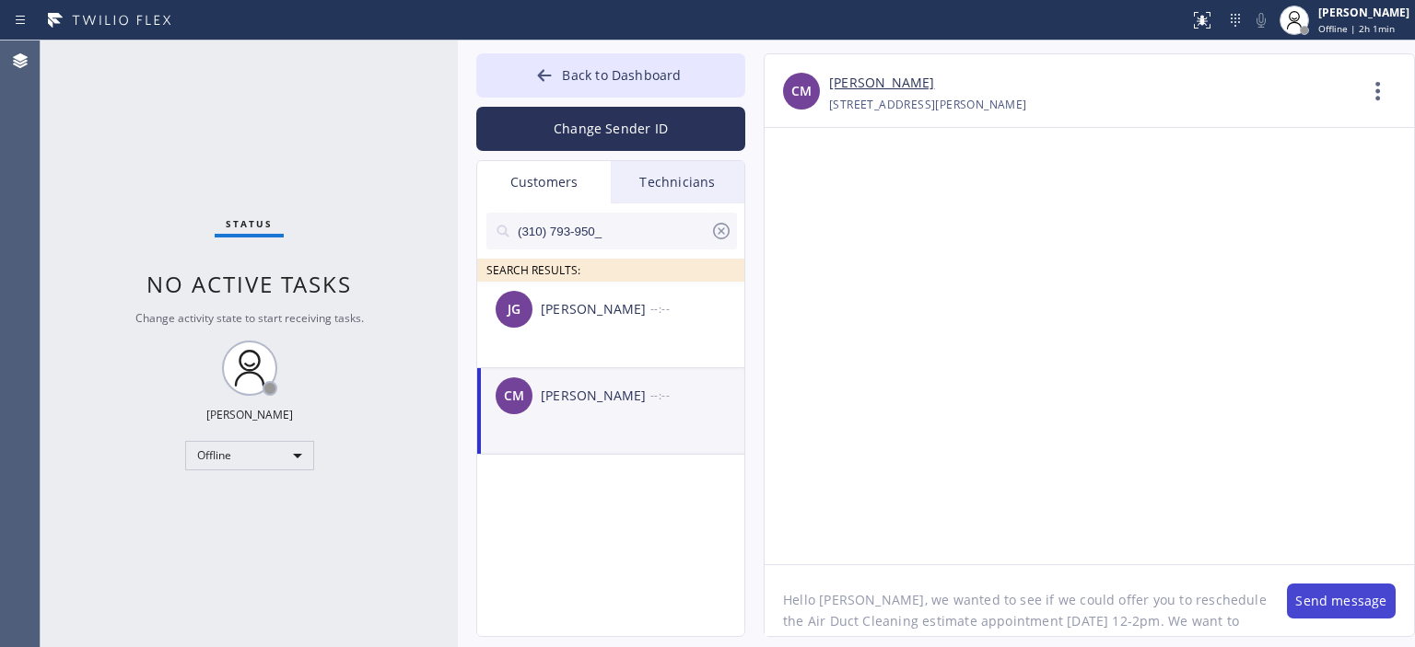
click at [1322, 591] on button "Send message" at bounding box center [1341, 601] width 109 height 35
click at [553, 80] on icon at bounding box center [544, 75] width 18 height 18
